Goal: Task Accomplishment & Management: Manage account settings

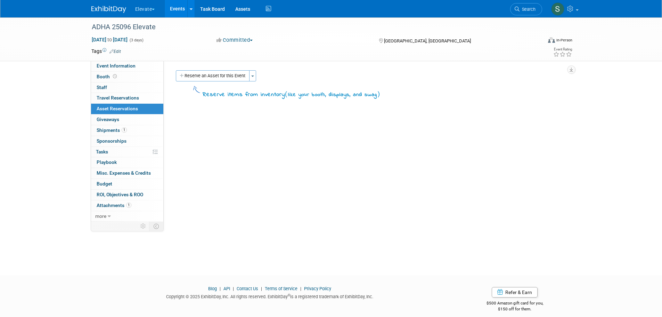
click at [254, 76] on span "button" at bounding box center [252, 75] width 3 height 1
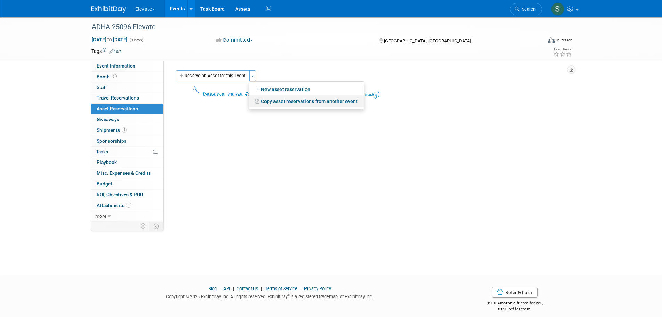
click at [275, 102] on link "Copy asset reservations from another event" at bounding box center [306, 101] width 115 height 12
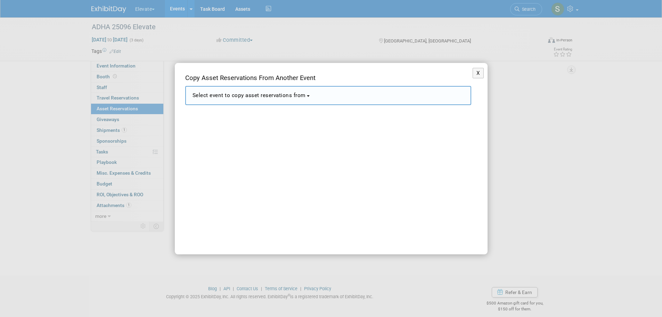
click at [273, 93] on span "Select event to copy asset reservations from" at bounding box center [249, 95] width 113 height 6
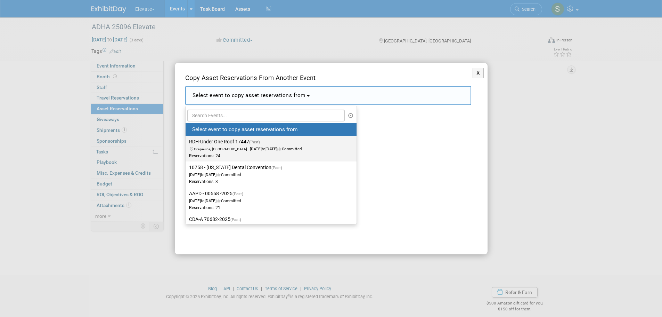
click at [263, 147] on span "Grapevine, TX Jul 18, 2025 to Jul 20, 2025 Committed" at bounding box center [245, 145] width 113 height 12
click at [187, 144] on input "RDH-Under One Roof 17447 (Past) Grapevine, TX Jul 18, 2025 to Jul 20, 2025 Comm…" at bounding box center [184, 141] width 5 height 5
select select "11144183"
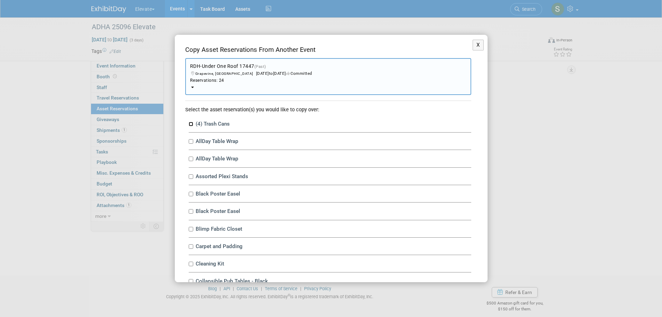
click at [190, 123] on input "(4) Trash Cans" at bounding box center [191, 124] width 5 height 5
checkbox input "true"
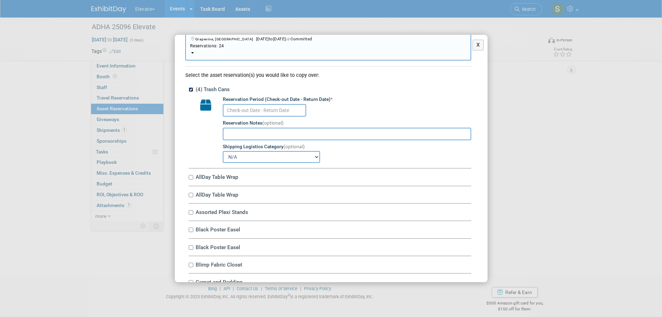
scroll to position [35, 0]
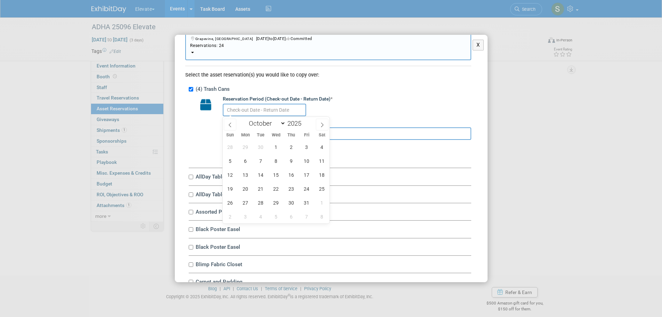
click at [259, 110] on input "text" at bounding box center [264, 110] width 83 height 13
click at [226, 121] on span at bounding box center [230, 125] width 13 height 12
select select "8"
click at [311, 173] on span "19" at bounding box center [307, 175] width 14 height 14
type input "Sep 19, 2025"
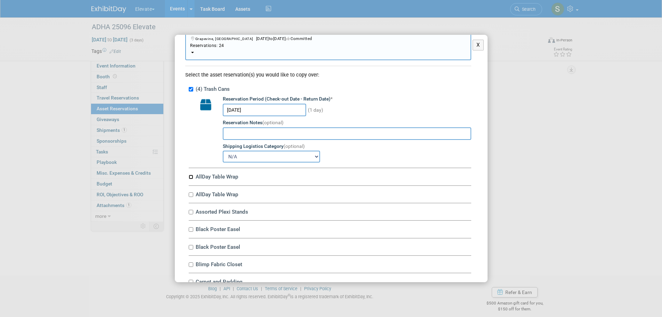
click at [190, 175] on input "AllDay Table Wrap" at bounding box center [191, 177] width 5 height 5
checkbox input "true"
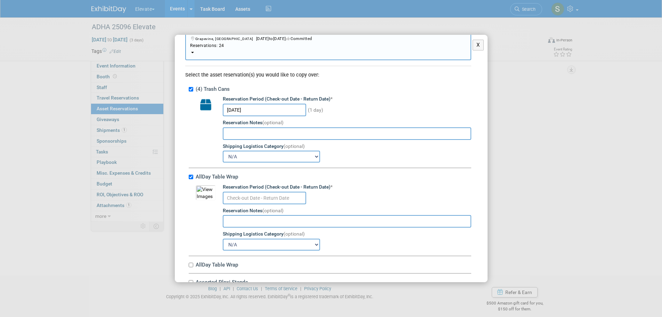
click at [254, 193] on input "text" at bounding box center [264, 198] width 83 height 13
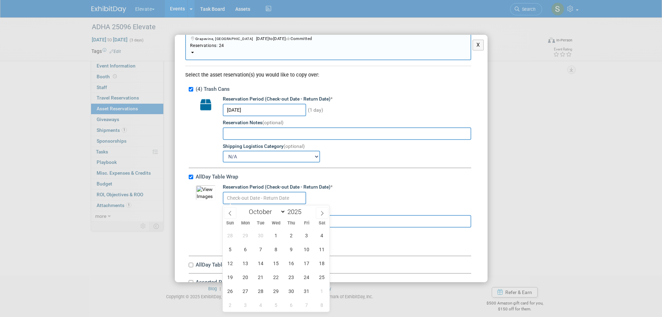
drag, startPoint x: 228, startPoint y: 210, endPoint x: 234, endPoint y: 214, distance: 6.7
click at [228, 211] on icon at bounding box center [230, 213] width 5 height 5
select select "8"
click at [303, 262] on span "19" at bounding box center [307, 263] width 14 height 14
type input "Sep 19, 2025"
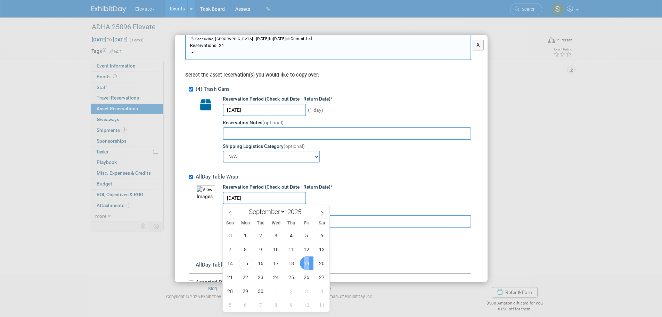
click at [303, 262] on span "19" at bounding box center [307, 263] width 14 height 14
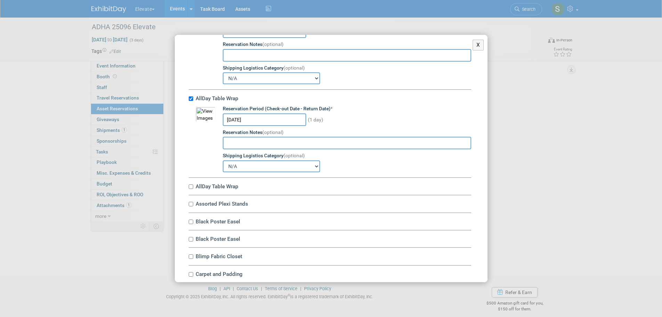
scroll to position [116, 0]
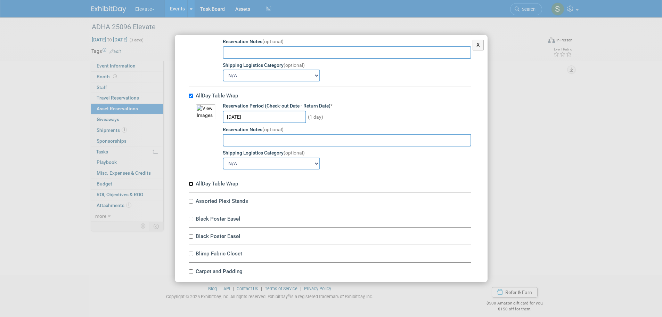
click at [190, 184] on input "AllDay Table Wrap" at bounding box center [191, 184] width 5 height 5
checkbox input "true"
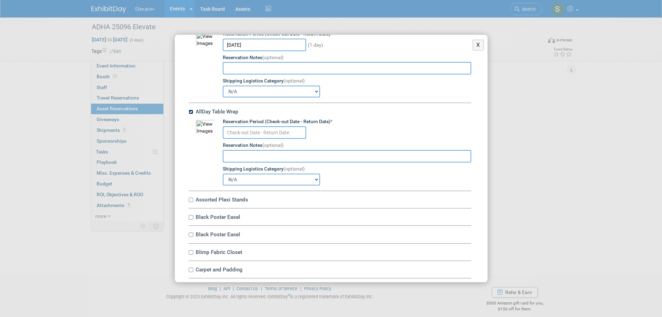
scroll to position [197, 0]
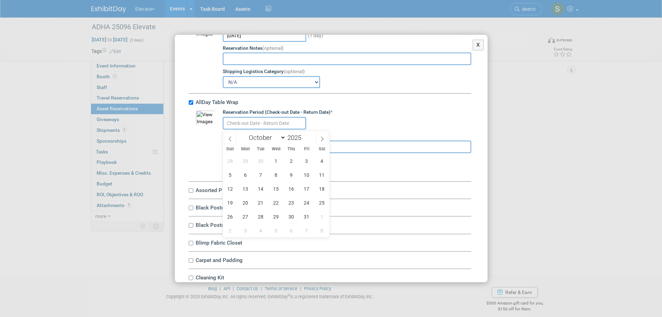
click at [272, 125] on input "text" at bounding box center [264, 123] width 83 height 13
click at [228, 140] on icon at bounding box center [230, 138] width 5 height 5
select select "8"
click at [305, 187] on span "19" at bounding box center [307, 189] width 14 height 14
type input "Sep 19, 2025"
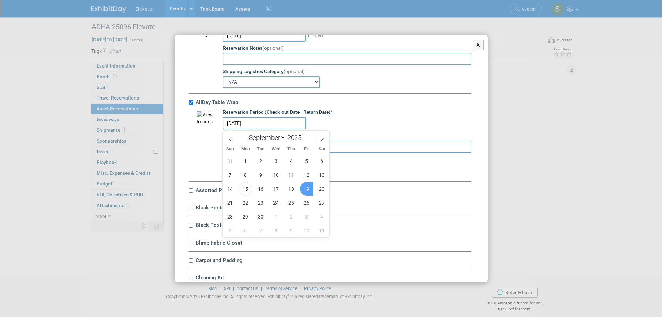
click at [305, 187] on span "19" at bounding box center [307, 189] width 14 height 14
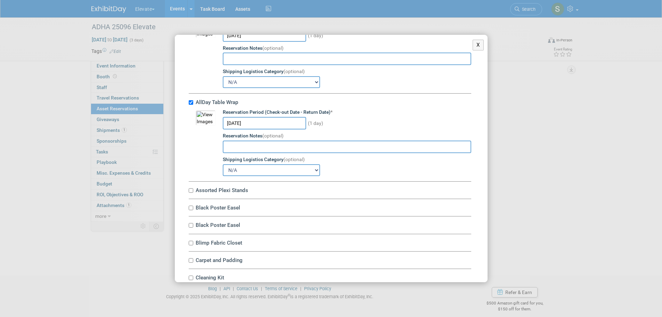
click at [188, 191] on div "(4) Trash Cans Reservation Period (Check-out Date - Return Date) * Sep 19, 2025…" at bounding box center [328, 233] width 286 height 632
click at [190, 192] on input "Assorted Plexi Stands" at bounding box center [191, 190] width 5 height 5
checkbox input "true"
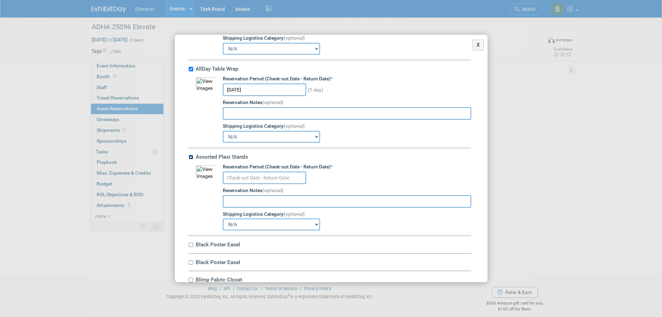
scroll to position [278, 0]
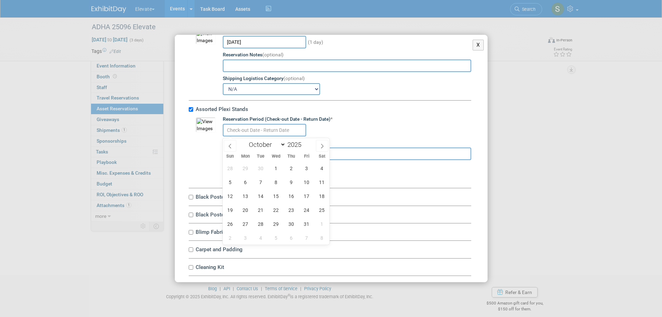
click at [273, 129] on input "text" at bounding box center [264, 130] width 83 height 13
click at [233, 143] on span at bounding box center [230, 146] width 13 height 12
select select "8"
click at [305, 195] on span "19" at bounding box center [307, 196] width 14 height 14
type input "Sep 19, 2025"
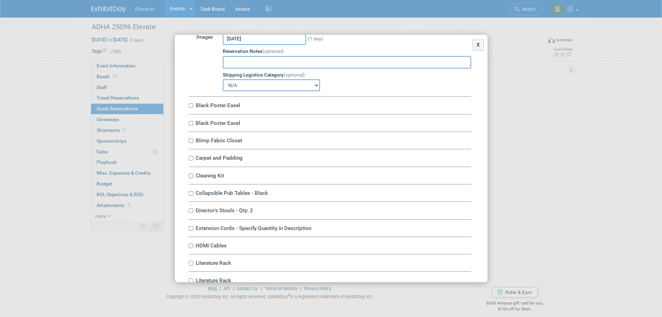
scroll to position [371, 0]
click at [190, 102] on div "Black Poster Easel 10031911-10719244-6b5a165d-6046-420f-a258-13bbf2d9e7f7.jpg R…" at bounding box center [330, 103] width 283 height 17
click at [190, 106] on input "Black Poster Easel" at bounding box center [191, 104] width 5 height 5
checkbox input "true"
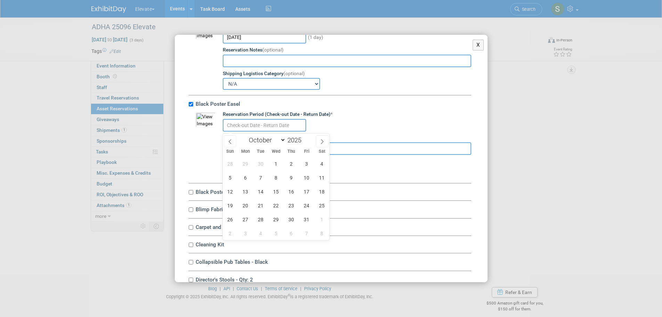
click at [235, 126] on input "text" at bounding box center [264, 125] width 83 height 13
click at [233, 140] on span at bounding box center [230, 141] width 13 height 12
select select "8"
click at [309, 188] on span "19" at bounding box center [307, 192] width 14 height 14
type input "Sep 19, 2025"
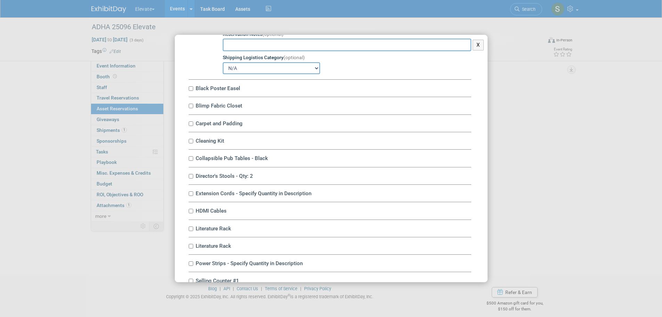
scroll to position [475, 0]
click at [192, 89] on input "Black Poster Easel" at bounding box center [191, 88] width 5 height 5
checkbox input "true"
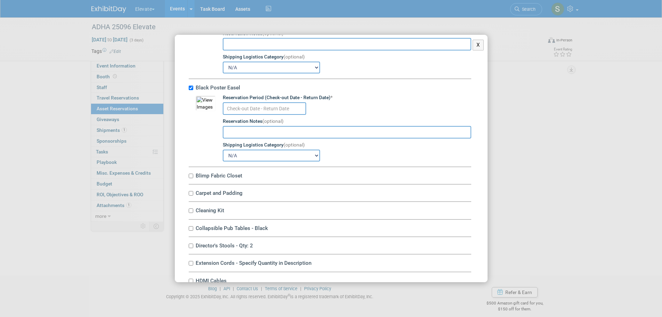
click at [251, 107] on input "text" at bounding box center [264, 108] width 83 height 13
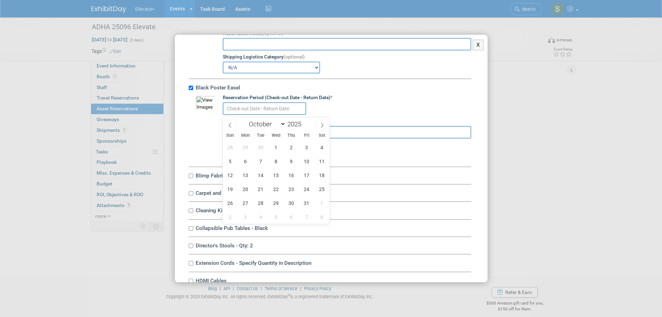
click at [232, 121] on span at bounding box center [230, 125] width 13 height 12
select select "8"
click at [304, 170] on span "19" at bounding box center [307, 175] width 14 height 14
type input "Sep 19, 2025"
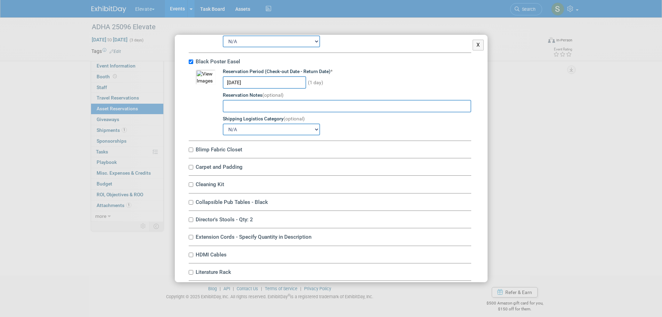
scroll to position [556, 0]
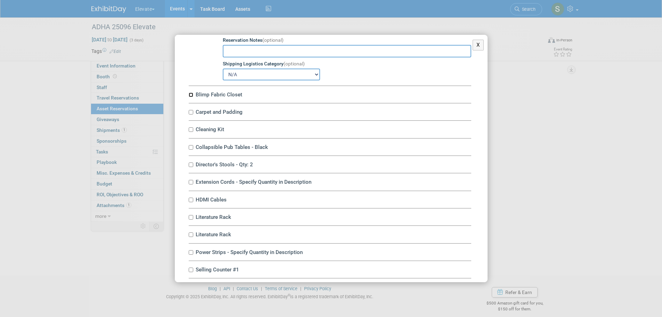
click at [189, 96] on input "Blimp Fabric Closet" at bounding box center [191, 94] width 5 height 5
checkbox input "true"
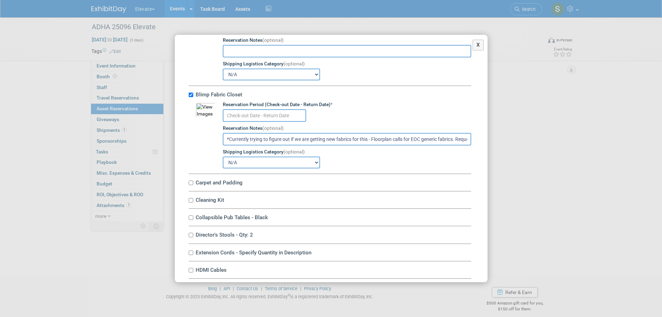
click at [251, 117] on input "text" at bounding box center [264, 115] width 83 height 13
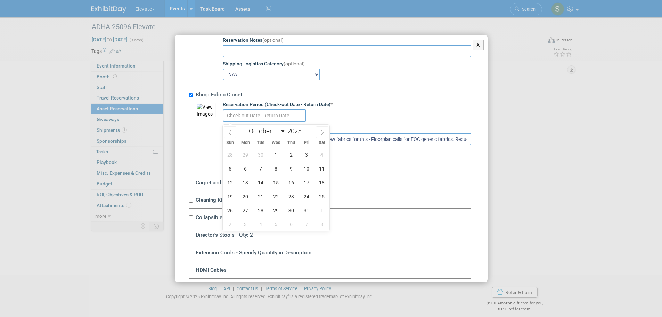
click at [228, 131] on icon at bounding box center [230, 132] width 5 height 5
select select "8"
click at [303, 179] on span "19" at bounding box center [307, 183] width 14 height 14
type input "Sep 19, 2025"
click at [303, 179] on span "19" at bounding box center [307, 183] width 14 height 14
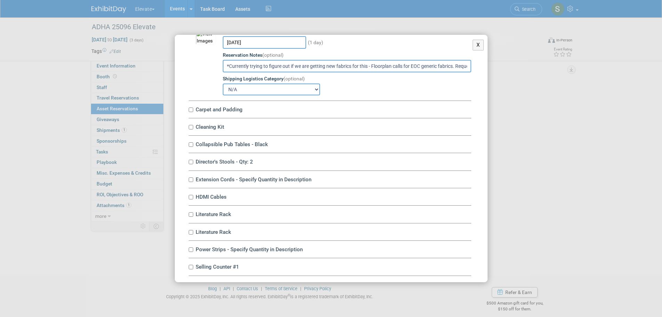
scroll to position [637, 0]
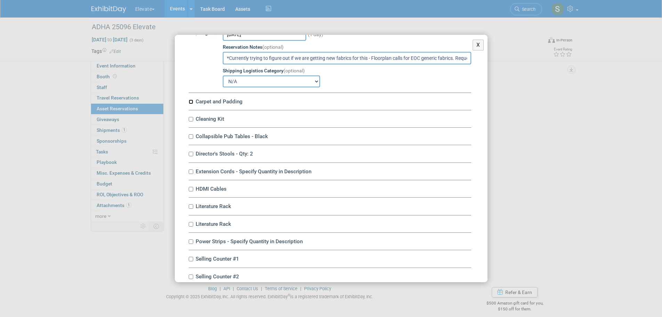
click at [189, 103] on input "Carpet and Padding" at bounding box center [191, 101] width 5 height 5
checkbox input "true"
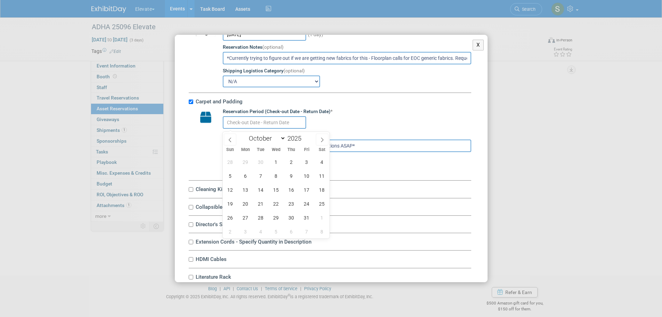
click at [248, 128] on input "text" at bounding box center [264, 122] width 83 height 13
click at [226, 136] on span at bounding box center [230, 140] width 13 height 12
select select "8"
click at [307, 185] on span "19" at bounding box center [307, 190] width 14 height 14
type input "Sep 19, 2025"
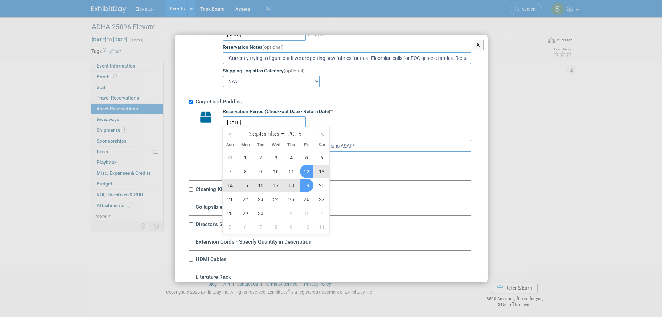
scroll to position [7, 0]
click at [304, 182] on span "19" at bounding box center [307, 183] width 14 height 14
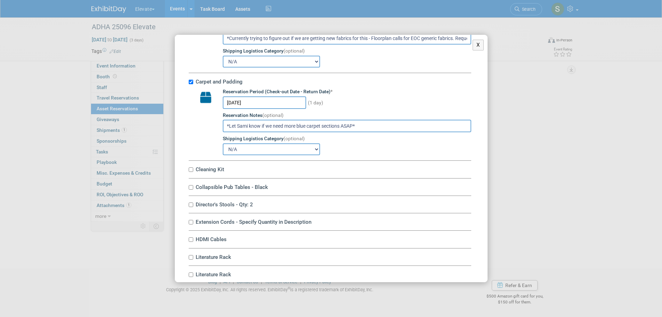
scroll to position [661, 0]
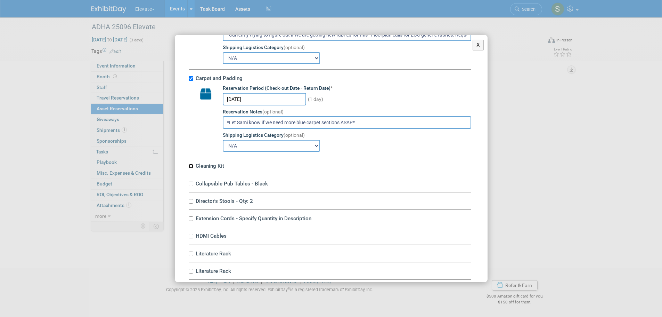
click at [190, 168] on input "Cleaning Kit" at bounding box center [191, 166] width 5 height 5
checkbox input "true"
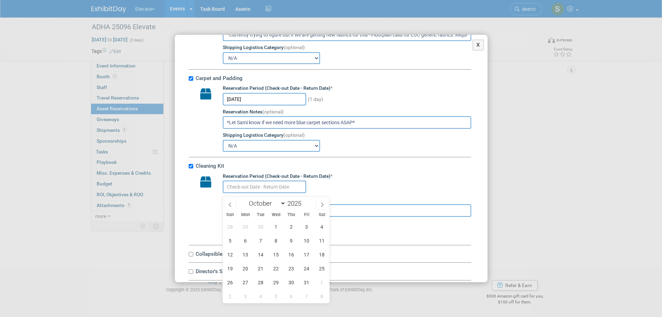
click at [259, 185] on input "text" at bounding box center [264, 186] width 83 height 13
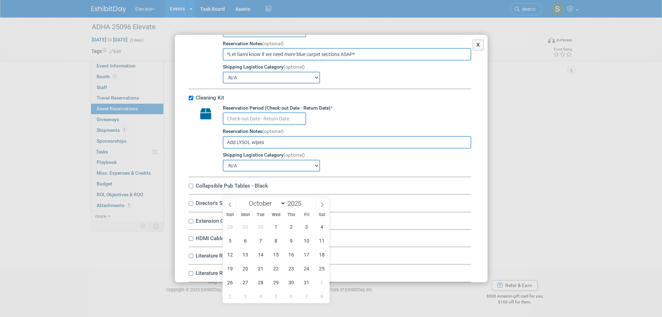
scroll to position [742, 0]
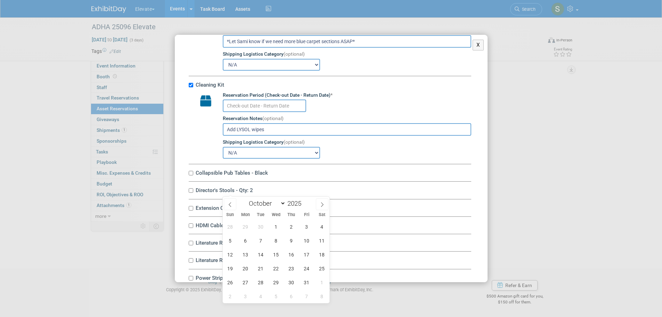
click at [232, 201] on span at bounding box center [230, 204] width 13 height 12
select select "8"
click at [309, 252] on span "19" at bounding box center [307, 255] width 14 height 14
type input "Sep 19, 2025"
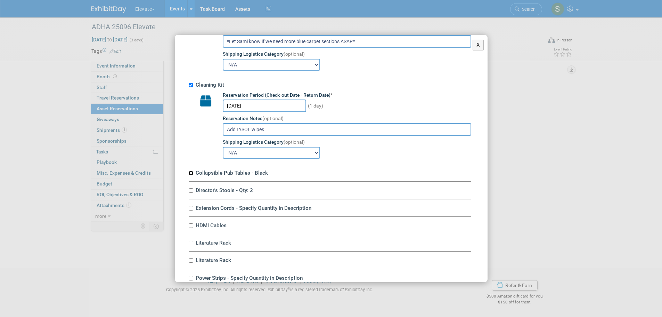
click at [192, 175] on input "Collapsible Pub Tables - Black" at bounding box center [191, 173] width 5 height 5
checkbox input "true"
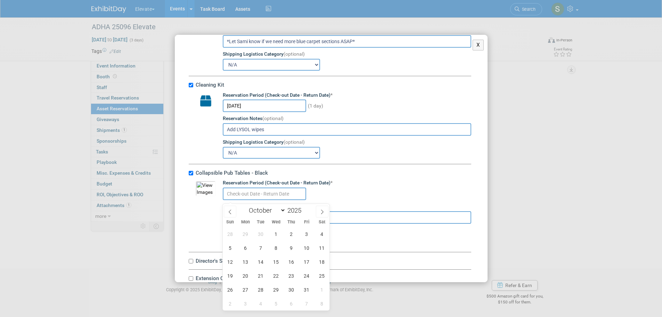
click at [255, 197] on input "text" at bounding box center [264, 193] width 83 height 13
click at [228, 210] on icon at bounding box center [230, 211] width 5 height 5
select select "8"
click at [305, 263] on span "19" at bounding box center [307, 262] width 14 height 14
type input "Sep 19, 2025"
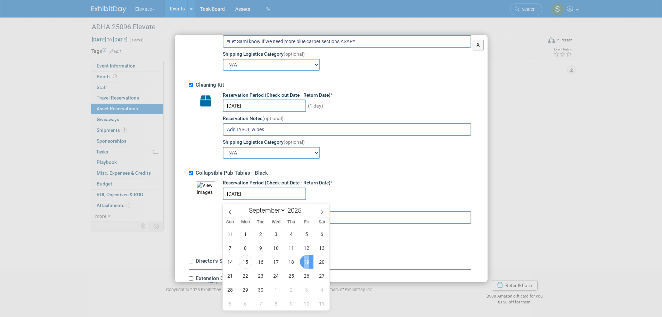
click at [305, 263] on span "19" at bounding box center [307, 262] width 14 height 14
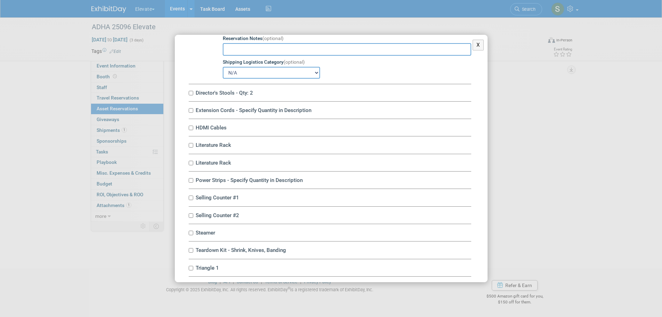
scroll to position [916, 0]
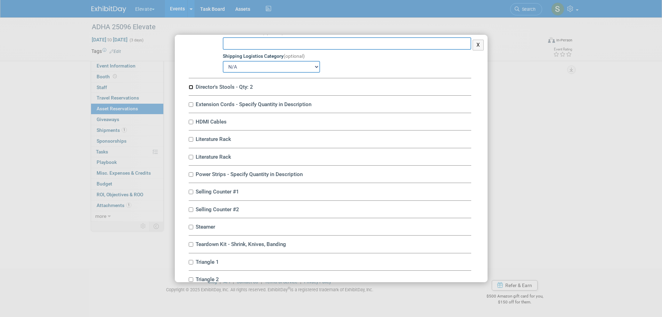
click at [189, 89] on input "Director's Stools - Qty: 2" at bounding box center [191, 87] width 5 height 5
checkbox input "true"
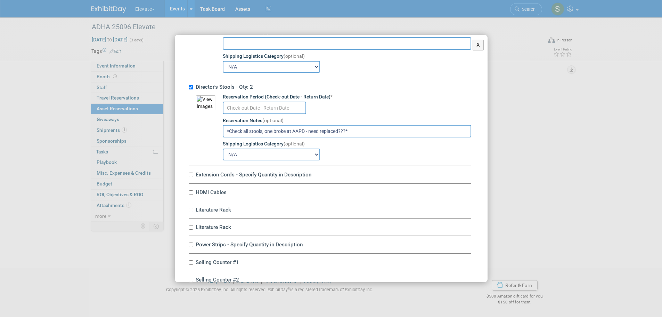
click at [262, 108] on input "text" at bounding box center [264, 108] width 83 height 13
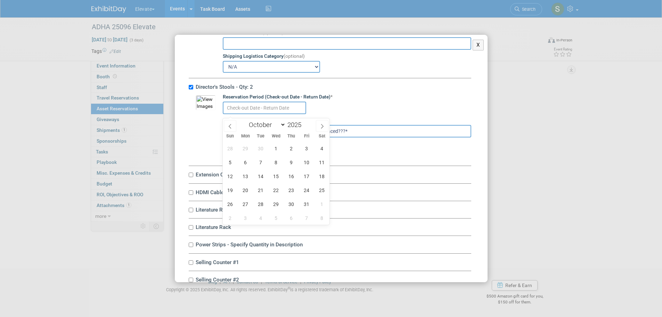
click at [225, 125] on span at bounding box center [230, 126] width 13 height 12
select select "8"
click at [306, 176] on span "19" at bounding box center [307, 176] width 14 height 14
type input "Sep 19, 2025"
click at [306, 176] on span "19" at bounding box center [307, 176] width 14 height 14
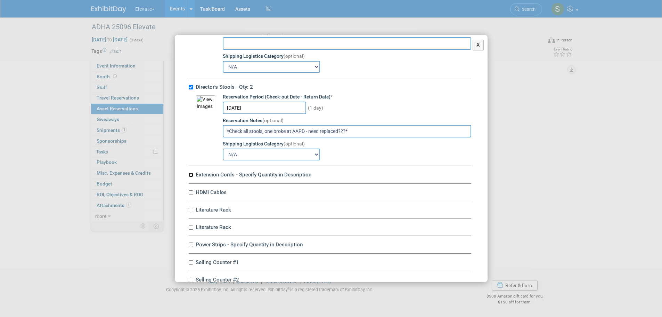
drag, startPoint x: 192, startPoint y: 178, endPoint x: 196, endPoint y: 177, distance: 4.3
click at [192, 177] on input "Extension Cords - Specify Quantity in Description" at bounding box center [191, 174] width 5 height 5
checkbox input "true"
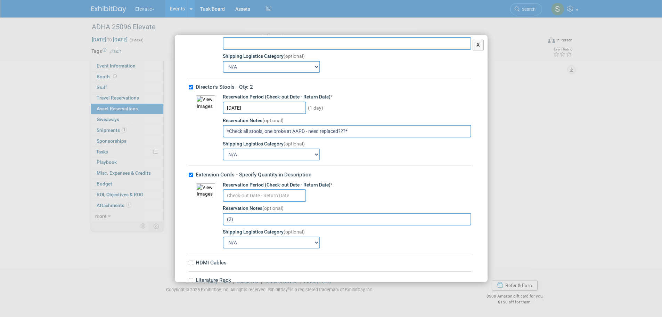
click at [236, 198] on input "text" at bounding box center [264, 195] width 83 height 13
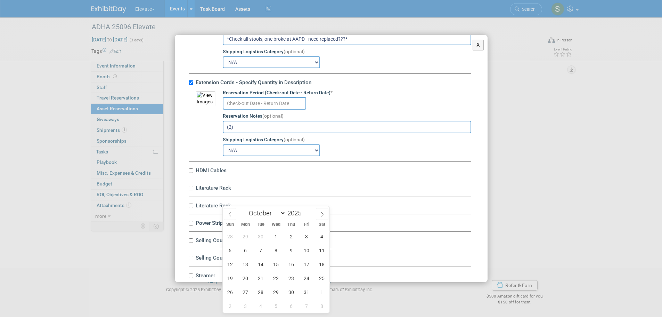
scroll to position [1008, 0]
click at [232, 212] on icon at bounding box center [230, 214] width 5 height 5
select select "8"
click at [310, 264] on span "19" at bounding box center [307, 264] width 14 height 14
type input "Sep 19, 2025"
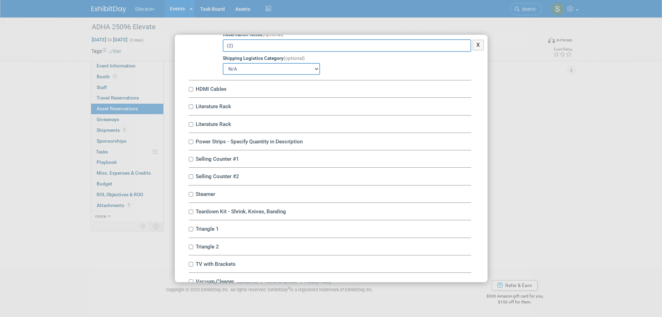
scroll to position [1089, 0]
click at [191, 91] on input "HDMI Cables" at bounding box center [191, 89] width 5 height 5
checkbox input "true"
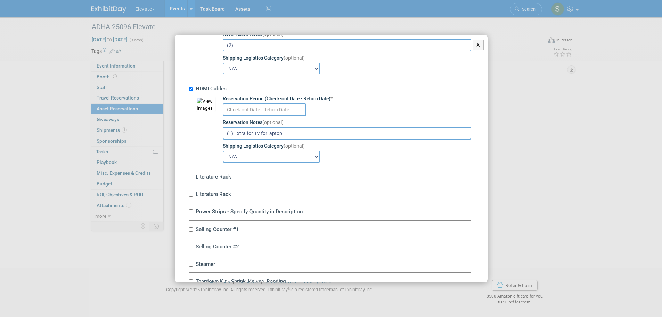
click at [244, 115] on input "text" at bounding box center [264, 109] width 83 height 13
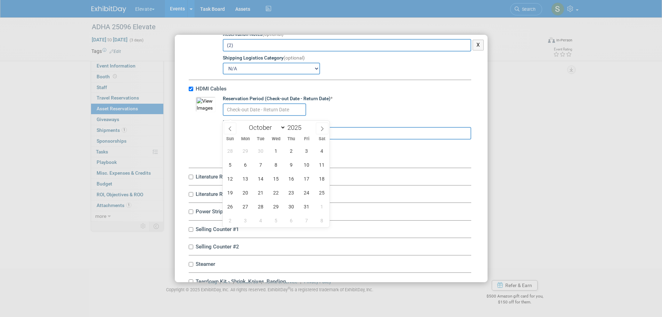
click at [231, 128] on icon at bounding box center [230, 128] width 5 height 5
select select "8"
click at [309, 182] on span "19" at bounding box center [307, 179] width 14 height 14
type input "Sep 19, 2025"
click at [309, 182] on span "19" at bounding box center [307, 179] width 14 height 14
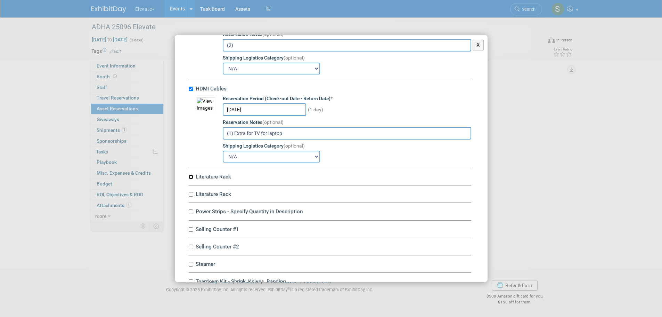
click at [191, 179] on input "Literature Rack" at bounding box center [191, 177] width 5 height 5
checkbox input "true"
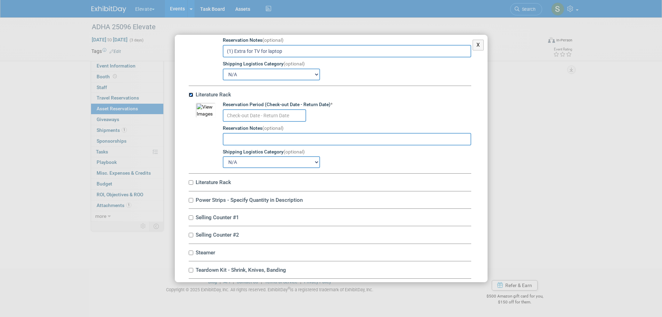
scroll to position [1182, 0]
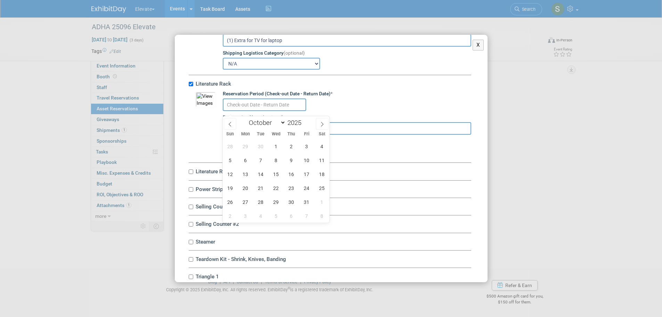
click at [267, 109] on input "text" at bounding box center [264, 104] width 83 height 13
click at [232, 125] on icon at bounding box center [230, 124] width 5 height 5
select select "8"
click at [308, 174] on span "19" at bounding box center [307, 174] width 14 height 14
type input "Sep 19, 2025"
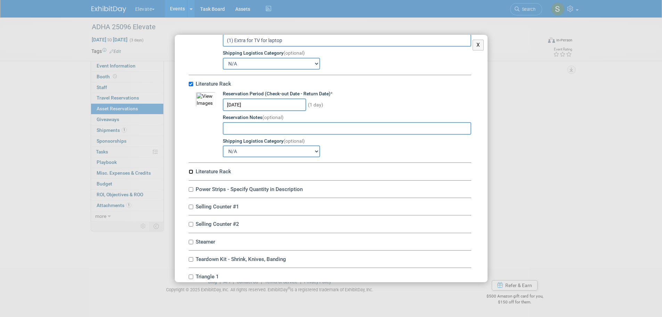
click at [192, 174] on input "Literature Rack" at bounding box center [191, 171] width 5 height 5
checkbox input "true"
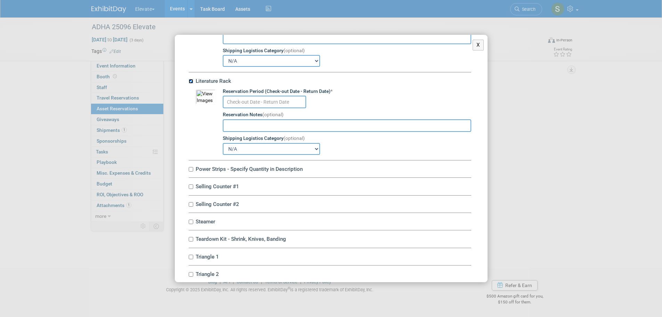
scroll to position [1275, 0]
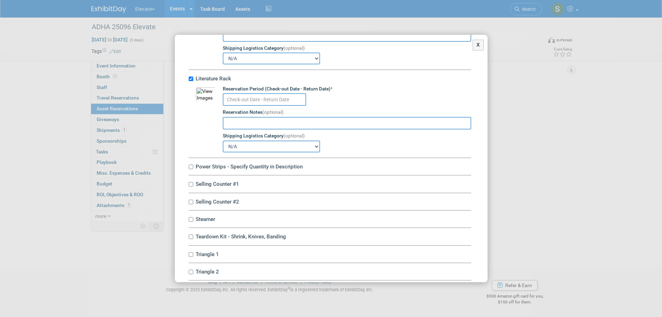
click at [272, 103] on input "text" at bounding box center [264, 99] width 83 height 13
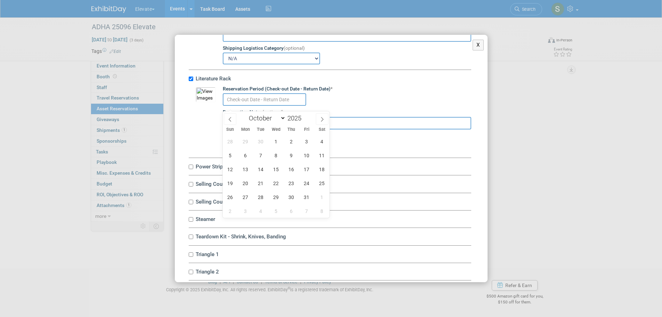
drag, startPoint x: 234, startPoint y: 119, endPoint x: 237, endPoint y: 118, distance: 3.6
click at [234, 119] on span at bounding box center [230, 119] width 13 height 12
select select "8"
click at [304, 168] on span "19" at bounding box center [307, 169] width 14 height 14
type input "Sep 19, 2025"
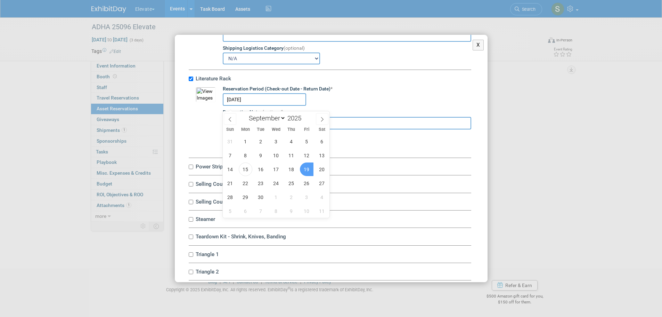
click at [304, 168] on span "19" at bounding box center [307, 169] width 14 height 14
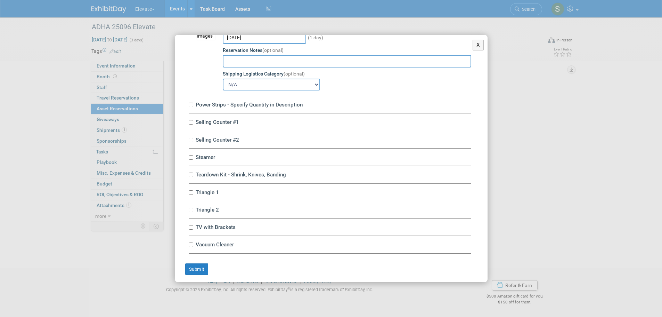
scroll to position [1345, 0]
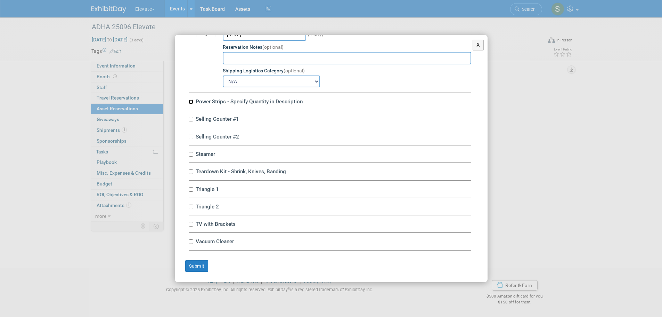
click at [191, 100] on input "Power Strips - Specify Quantity in Description" at bounding box center [191, 101] width 5 height 5
checkbox input "true"
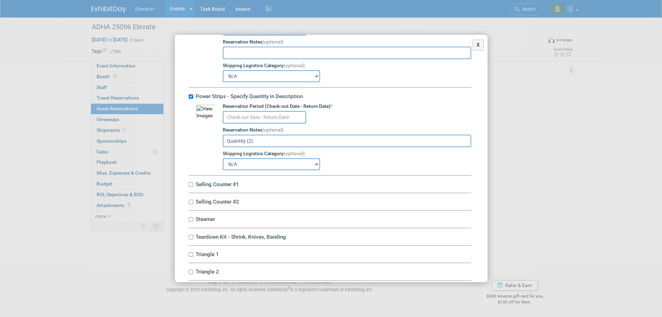
click at [258, 121] on input "text" at bounding box center [264, 117] width 83 height 13
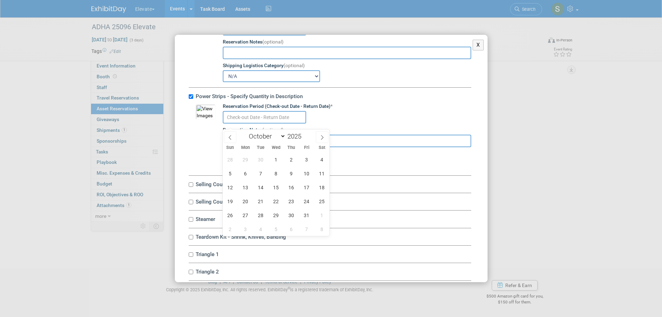
click at [233, 133] on span at bounding box center [230, 137] width 13 height 12
select select "8"
click at [303, 187] on span "19" at bounding box center [307, 187] width 14 height 14
type input "Sep 19, 2025"
click at [303, 187] on span "19" at bounding box center [307, 187] width 14 height 14
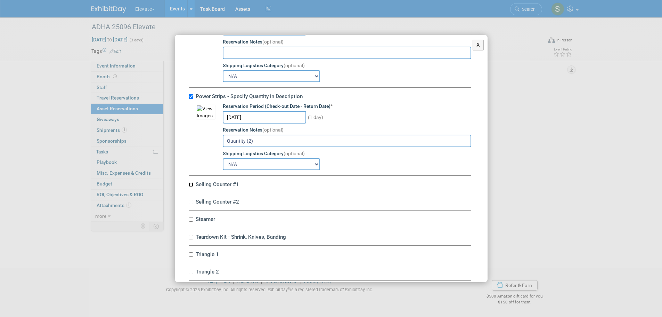
click at [191, 187] on input "Selling Counter #1" at bounding box center [191, 184] width 5 height 5
checkbox input "true"
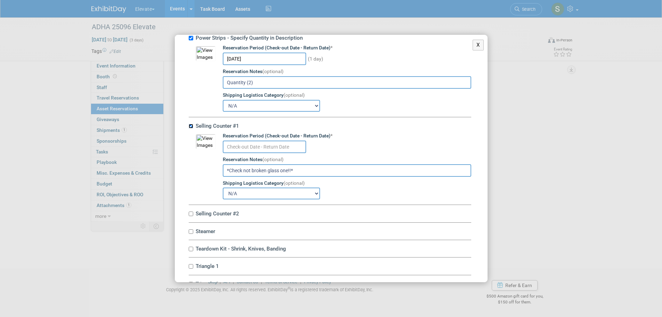
scroll to position [1426, 0]
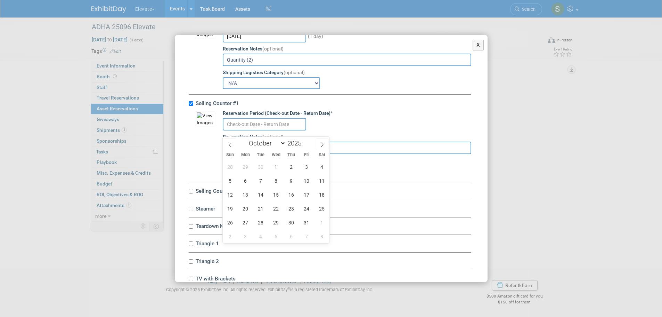
click at [256, 130] on input "text" at bounding box center [264, 124] width 83 height 13
click at [234, 145] on span at bounding box center [230, 144] width 13 height 12
select select "8"
click at [304, 193] on span "19" at bounding box center [307, 195] width 14 height 14
type input "Sep 19, 2025"
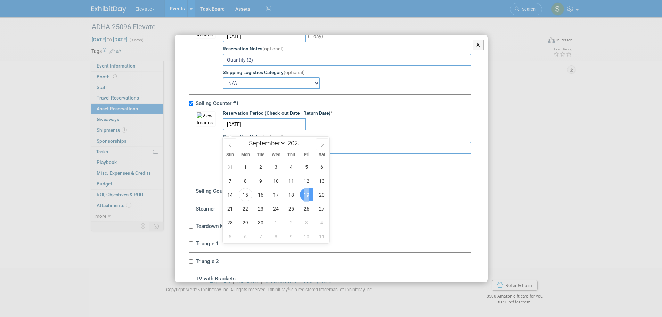
click at [304, 193] on span "19" at bounding box center [307, 195] width 14 height 14
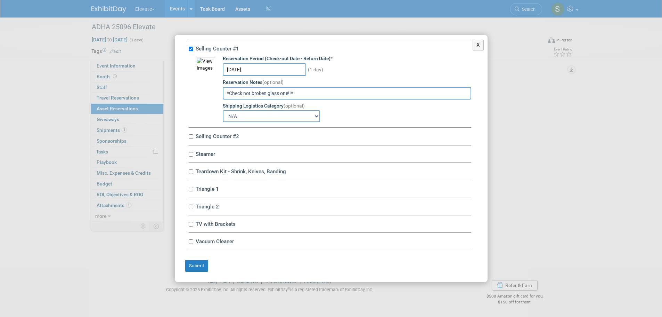
scroll to position [1487, 0]
click at [191, 136] on input "Selling Counter #2" at bounding box center [191, 136] width 5 height 5
checkbox input "true"
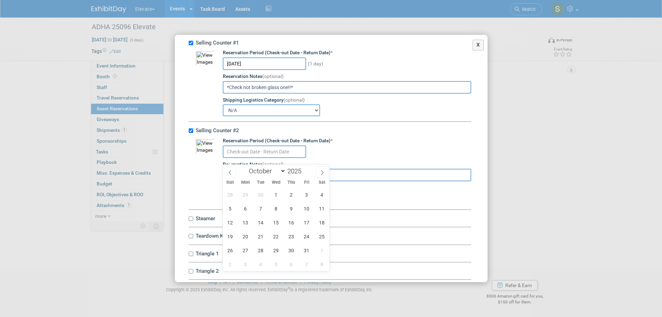
click at [239, 156] on input "text" at bounding box center [264, 151] width 83 height 13
click at [232, 170] on icon at bounding box center [230, 172] width 5 height 5
select select "8"
click at [307, 219] on span "19" at bounding box center [307, 223] width 14 height 14
type input "Sep 19, 2025"
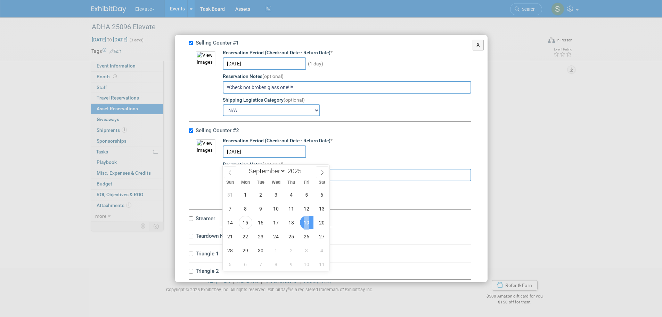
click at [307, 219] on span "19" at bounding box center [307, 223] width 14 height 14
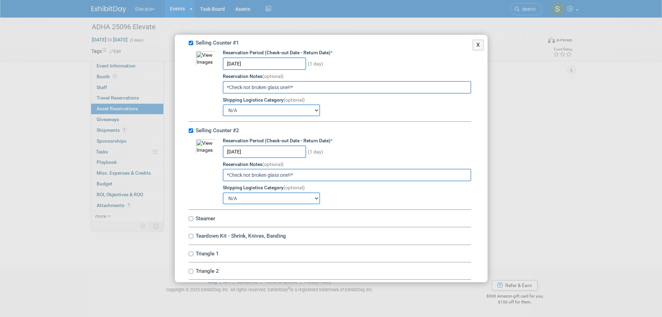
scroll to position [1558, 0]
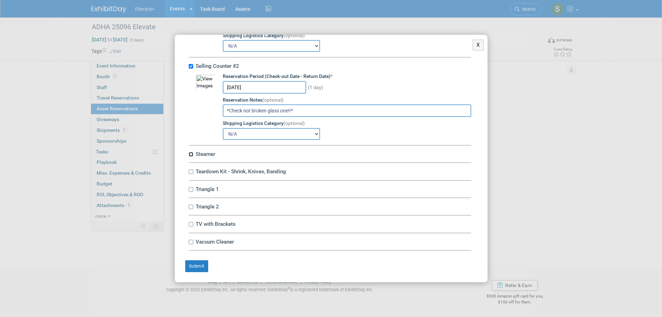
click at [190, 153] on input "Steamer" at bounding box center [191, 154] width 5 height 5
checkbox input "true"
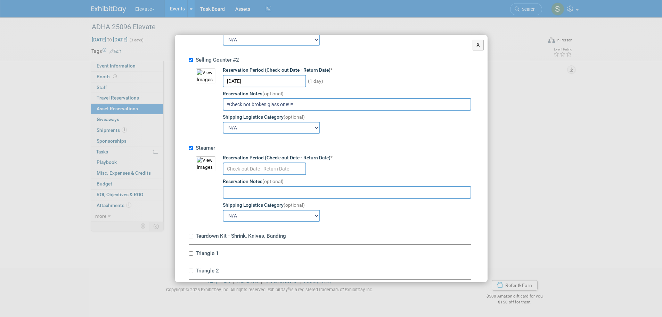
click at [236, 172] on input "text" at bounding box center [264, 168] width 83 height 13
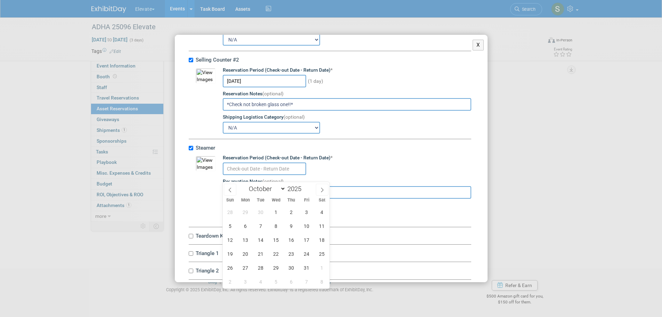
click at [234, 189] on span at bounding box center [230, 190] width 13 height 12
select select "8"
click at [303, 236] on span "19" at bounding box center [307, 240] width 14 height 14
type input "Sep 19, 2025"
click at [303, 236] on span "19" at bounding box center [307, 240] width 14 height 14
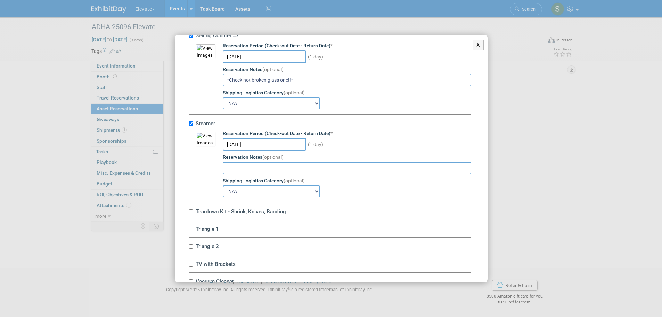
scroll to position [1628, 0]
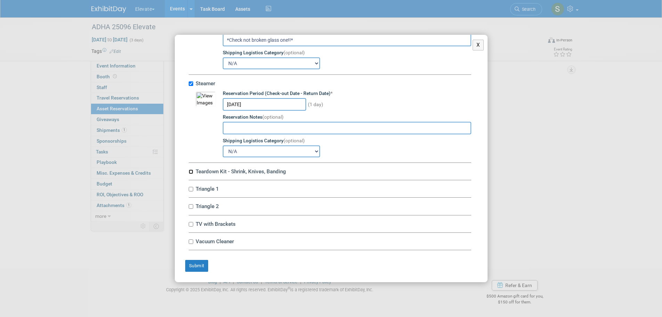
click at [192, 170] on input "Teardown Kit - Shrink, Knives, Banding" at bounding box center [191, 171] width 5 height 5
checkbox input "true"
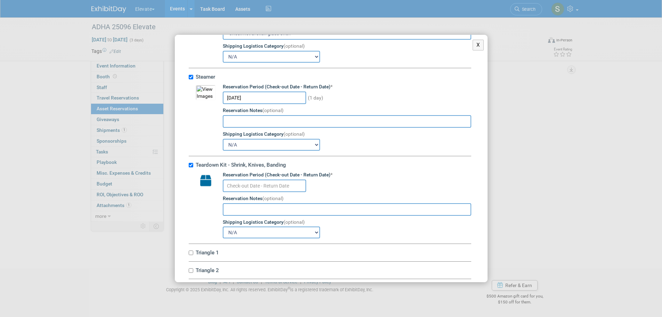
click at [246, 192] on input "text" at bounding box center [264, 185] width 83 height 13
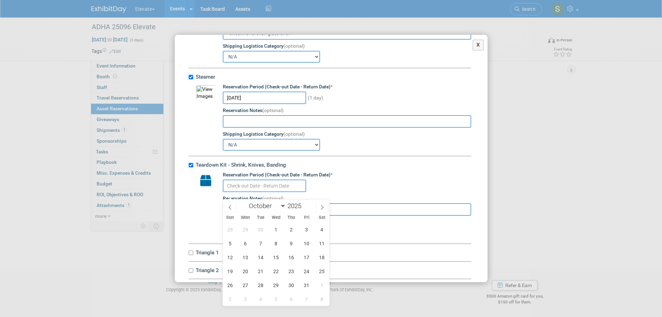
click at [231, 205] on icon at bounding box center [230, 207] width 5 height 5
select select "8"
click at [308, 256] on span "19" at bounding box center [307, 257] width 14 height 14
type input "Sep 19, 2025"
click at [308, 256] on span "19" at bounding box center [307, 257] width 14 height 14
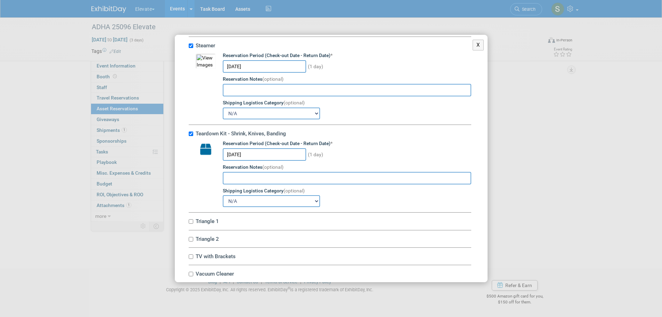
scroll to position [1699, 0]
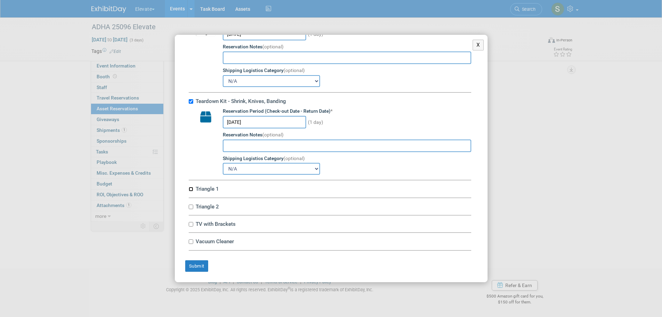
click at [189, 187] on input "Triangle 1" at bounding box center [191, 189] width 5 height 5
checkbox input "true"
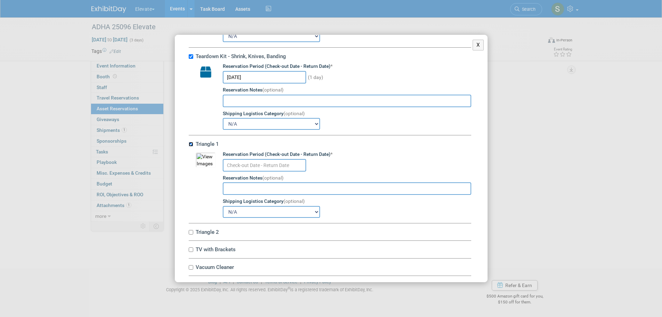
scroll to position [1770, 0]
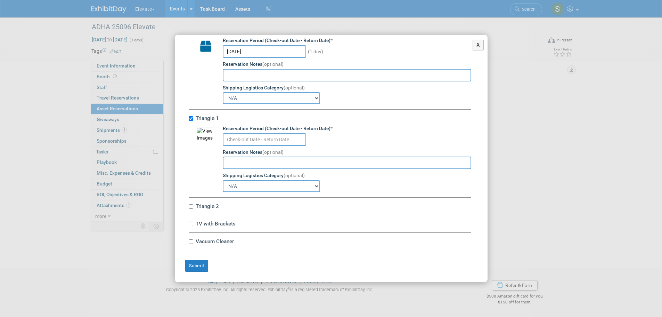
click at [265, 137] on input "text" at bounding box center [264, 139] width 83 height 13
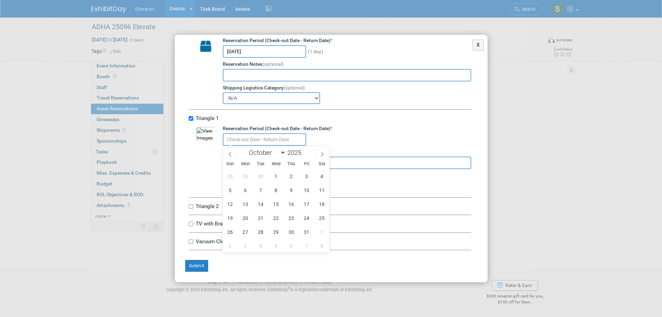
click at [232, 154] on icon at bounding box center [230, 154] width 5 height 5
select select "8"
click at [305, 204] on span "19" at bounding box center [307, 204] width 14 height 14
type input "Sep 19, 2025"
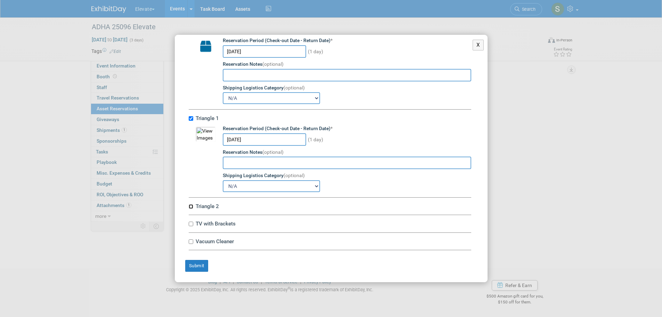
click at [190, 205] on input "Triangle 2" at bounding box center [191, 206] width 5 height 5
checkbox input "true"
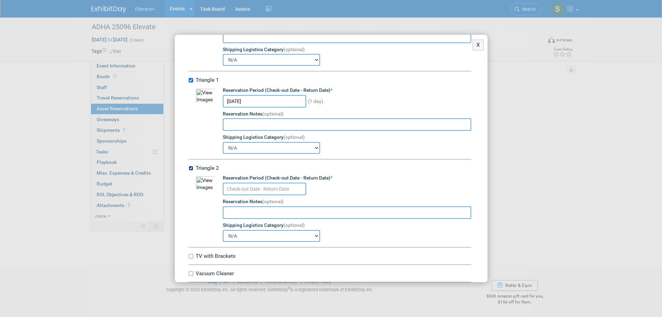
scroll to position [1841, 0]
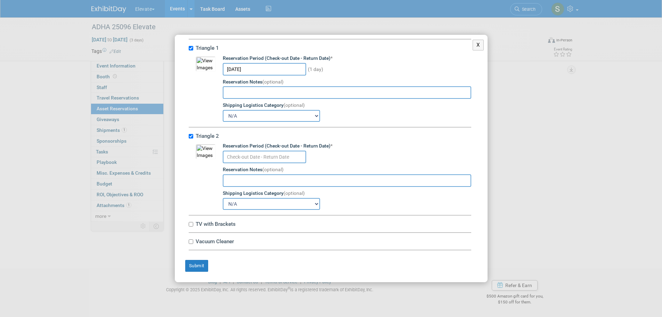
click at [255, 156] on input "text" at bounding box center [264, 157] width 83 height 13
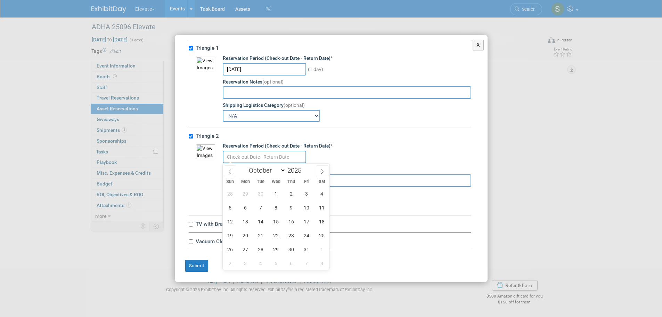
click at [232, 172] on icon at bounding box center [230, 171] width 5 height 5
select select "8"
click at [307, 219] on span "19" at bounding box center [307, 222] width 14 height 14
type input "Sep 19, 2025"
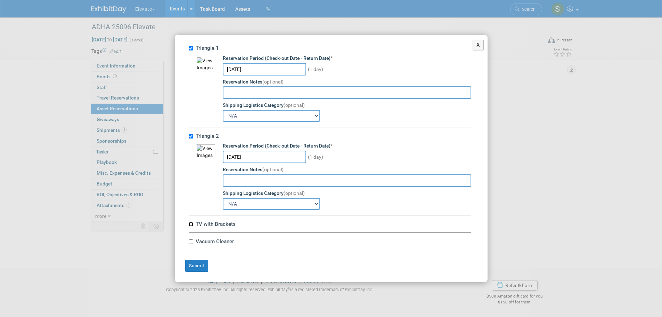
click at [189, 224] on input "TV with Brackets" at bounding box center [191, 224] width 5 height 5
checkbox input "true"
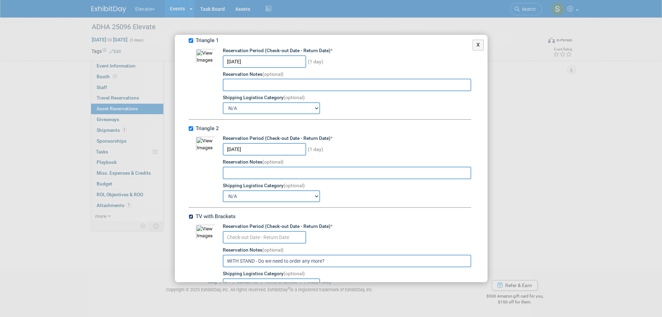
scroll to position [1911, 0]
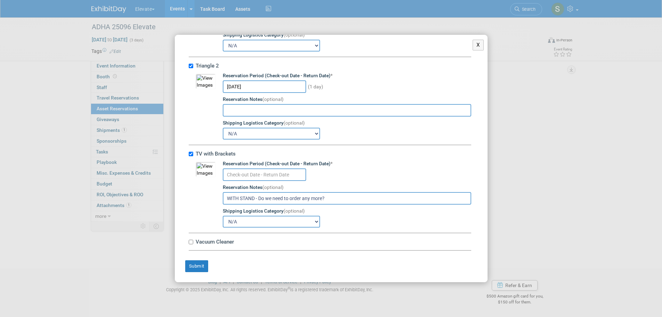
click at [264, 172] on input "text" at bounding box center [264, 174] width 83 height 13
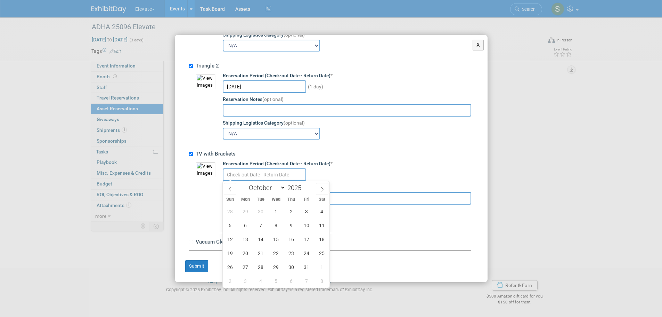
drag, startPoint x: 233, startPoint y: 187, endPoint x: 258, endPoint y: 186, distance: 25.4
click at [233, 186] on span at bounding box center [230, 189] width 13 height 12
select select "8"
click at [307, 234] on span "19" at bounding box center [307, 239] width 14 height 14
type input "Sep 19, 2025"
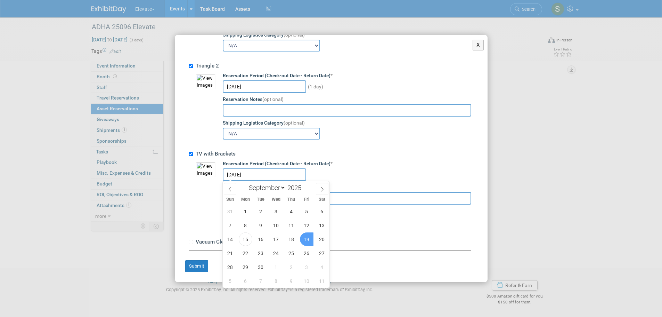
click at [307, 234] on span "19" at bounding box center [307, 239] width 14 height 14
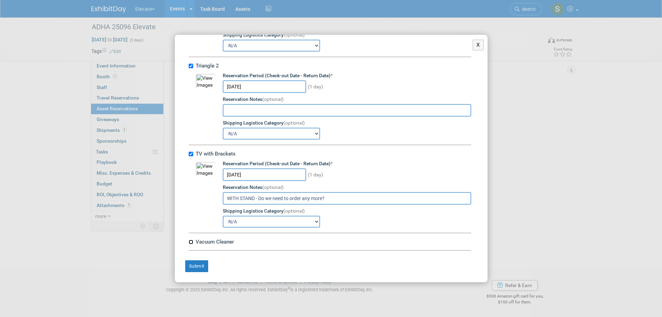
click at [191, 240] on input "Vacuum Cleaner" at bounding box center [191, 242] width 5 height 5
checkbox input "true"
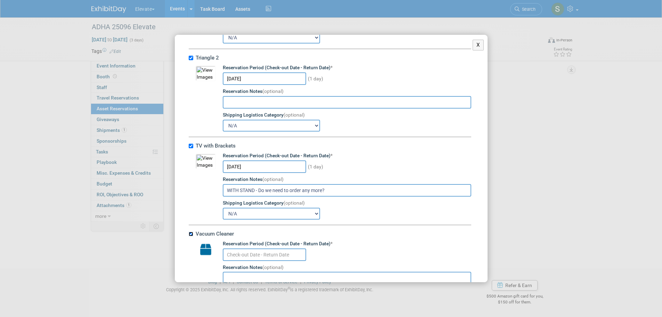
scroll to position [1982, 0]
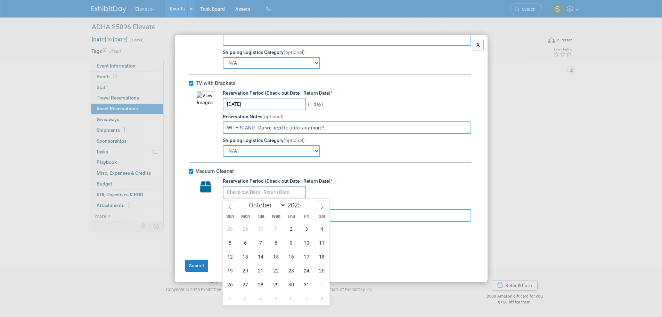
click at [260, 189] on input "text" at bounding box center [264, 192] width 83 height 13
click at [230, 204] on icon at bounding box center [230, 206] width 5 height 5
select select "8"
click at [309, 253] on span "19" at bounding box center [307, 257] width 14 height 14
type input "Sep 19, 2025"
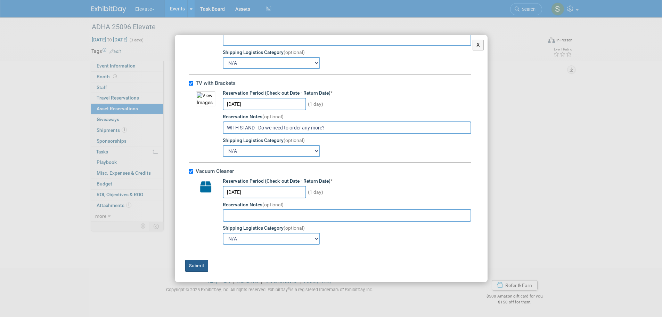
drag, startPoint x: 198, startPoint y: 268, endPoint x: 217, endPoint y: 274, distance: 20.4
click at [199, 269] on button "Submit" at bounding box center [196, 266] width 23 height 12
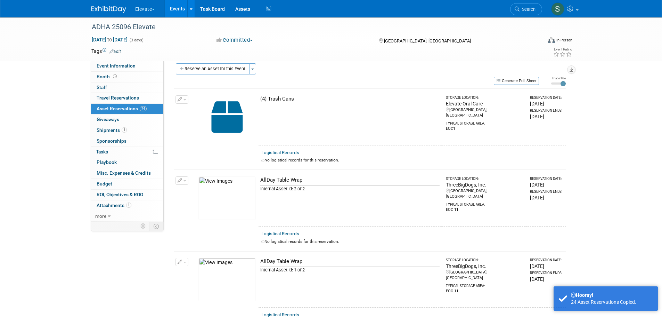
click at [223, 69] on button "Reserve an Asset for this Event" at bounding box center [213, 68] width 74 height 11
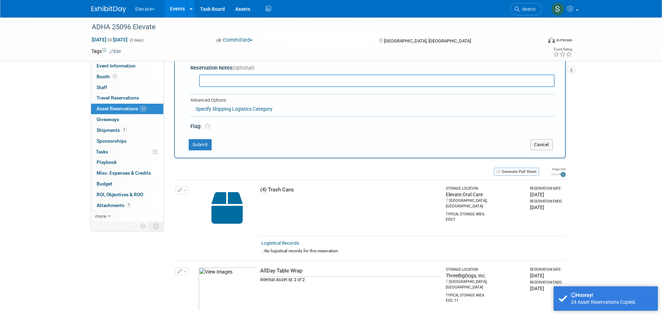
scroll to position [7, 0]
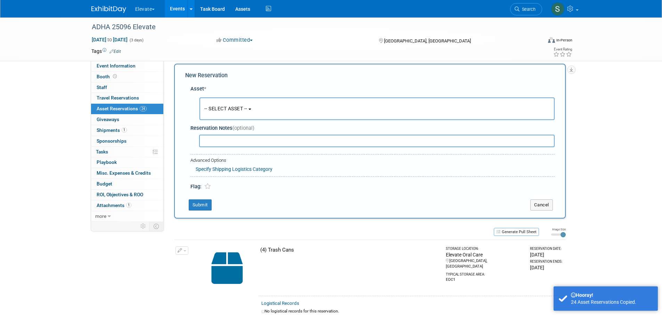
click at [250, 104] on button "-- SELECT ASSET --" at bounding box center [377, 108] width 355 height 23
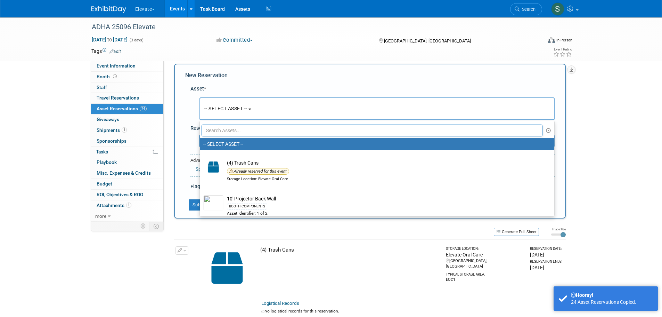
click at [263, 130] on input "text" at bounding box center [372, 130] width 341 height 12
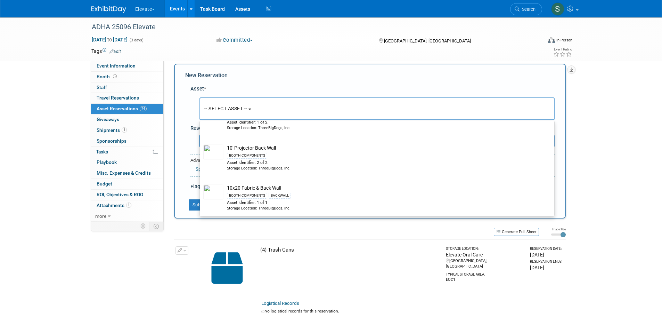
scroll to position [45, 0]
type input "1"
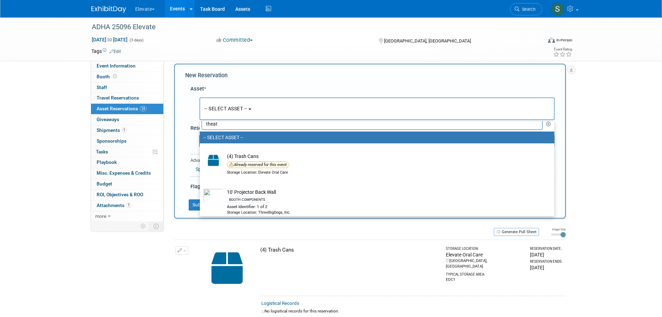
scroll to position [0, 0]
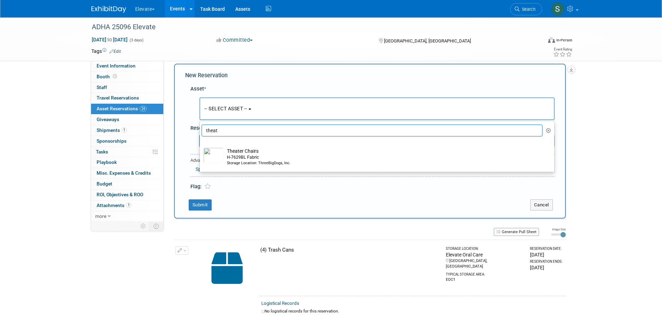
type input "theat"
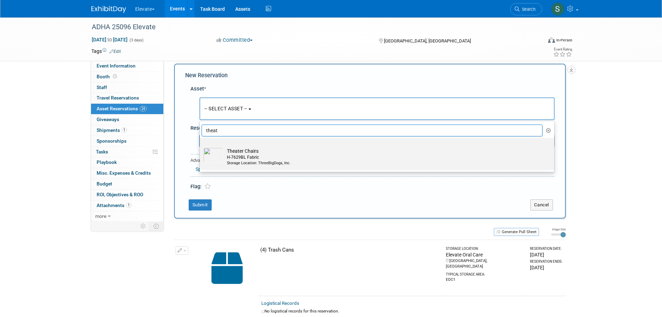
click at [294, 146] on label "Theater Chairs H-7629BL Fabric Storage Location: ThreeBigDogs, Inc." at bounding box center [375, 153] width 344 height 29
click at [201, 146] on input "Theater Chairs H-7629BL Fabric Storage Location: ThreeBigDogs, Inc." at bounding box center [198, 144] width 5 height 5
select select "10713546"
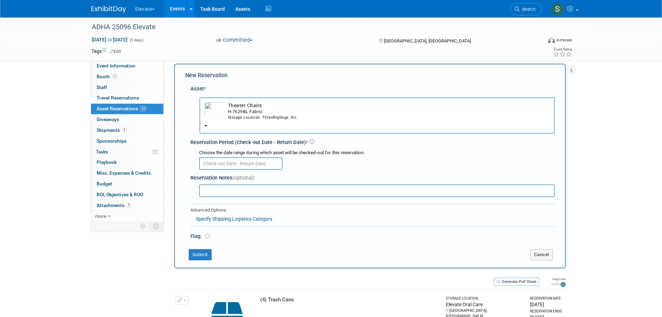
click at [246, 163] on input "text" at bounding box center [240, 163] width 83 height 13
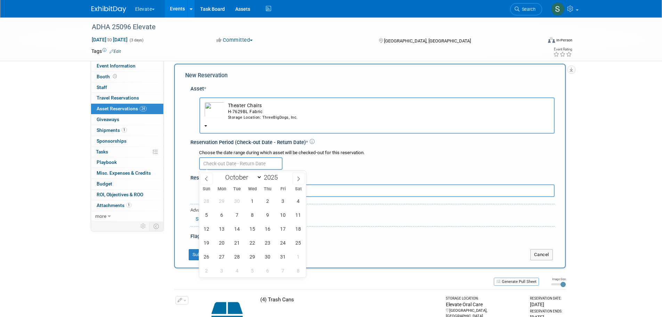
click at [206, 174] on span at bounding box center [206, 178] width 13 height 12
select select "8"
click at [280, 231] on span "19" at bounding box center [283, 229] width 14 height 14
type input "Sep 19, 2025"
click at [280, 231] on span "19" at bounding box center [283, 229] width 14 height 14
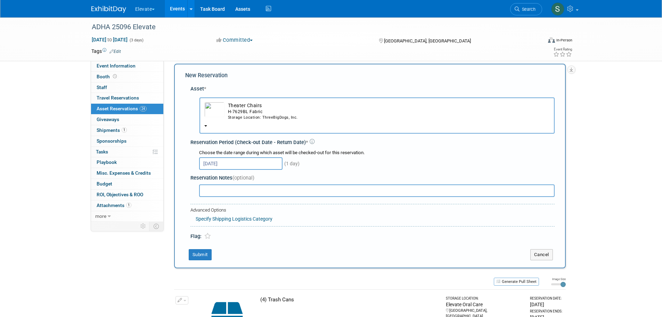
click at [297, 187] on input "text" at bounding box center [377, 190] width 356 height 13
type input "ALL"
click at [202, 257] on button "Submit" at bounding box center [200, 254] width 23 height 11
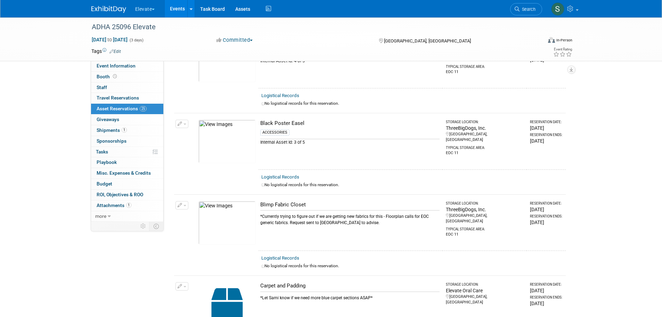
scroll to position [385, 0]
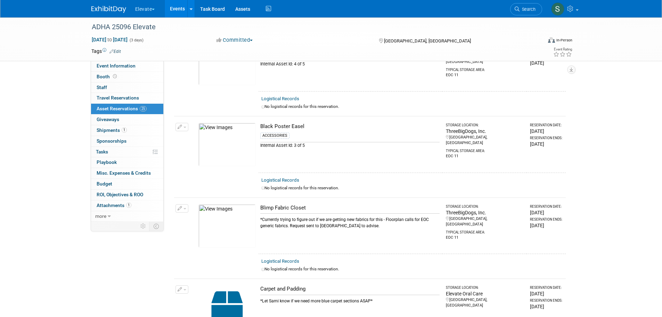
click at [184, 209] on button "button" at bounding box center [182, 208] width 13 height 8
click at [189, 217] on button "Change Reservation" at bounding box center [208, 219] width 59 height 9
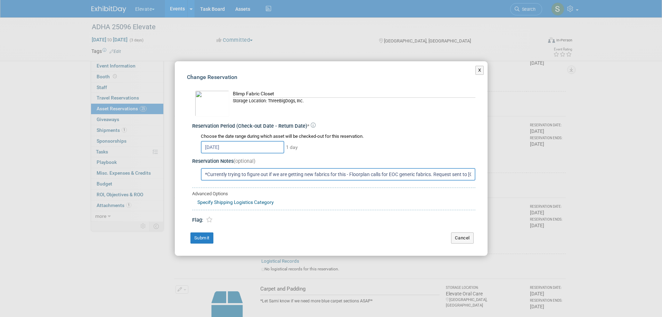
scroll to position [0, 29]
drag, startPoint x: 204, startPoint y: 174, endPoint x: 510, endPoint y: 169, distance: 306.4
click at [510, 169] on div "X Change Reservation * Sep 19, 2025" at bounding box center [331, 158] width 662 height 317
type input "*Plain Elevate Oral Care Fabric - Newest*"
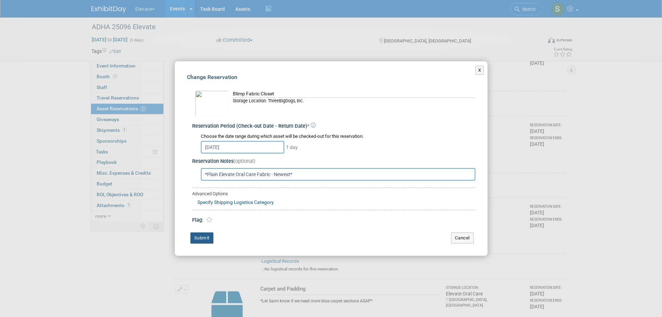
click at [199, 236] on button "Submit" at bounding box center [202, 237] width 23 height 11
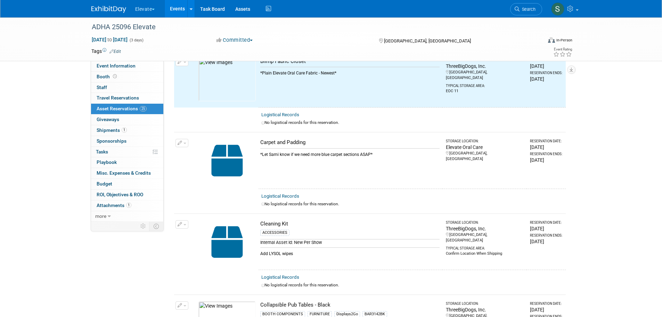
scroll to position [606, 0]
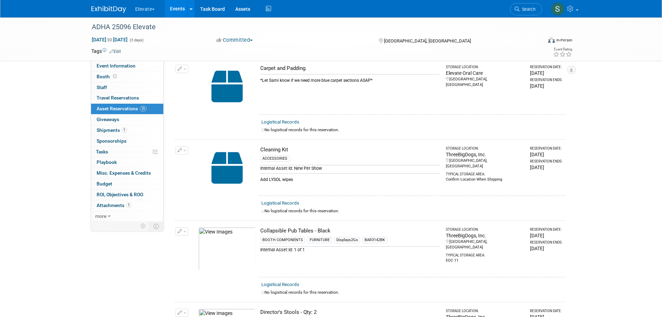
click at [186, 70] on button "button" at bounding box center [182, 69] width 13 height 8
click at [188, 77] on button "Change Reservation" at bounding box center [208, 79] width 59 height 9
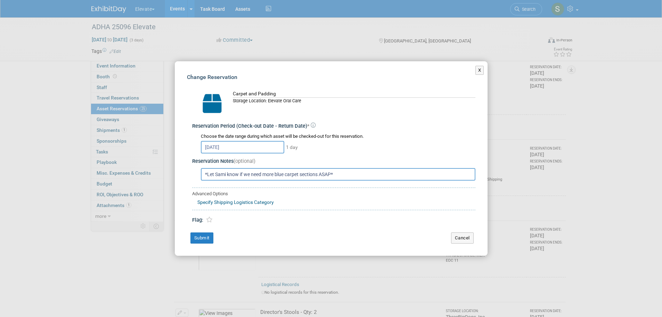
drag, startPoint x: 355, startPoint y: 175, endPoint x: 155, endPoint y: 182, distance: 199.7
click at [155, 182] on div "X Change Reservation * Sep 19, 2025" at bounding box center [331, 158] width 662 height 317
type input "*Ordered Carpet - Waiting to come in*"
click at [210, 236] on button "Submit" at bounding box center [202, 237] width 23 height 11
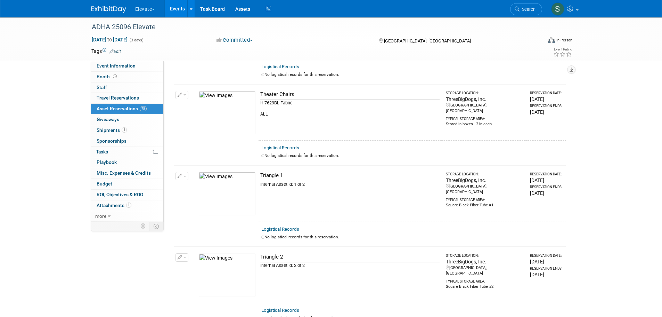
scroll to position [1649, 0]
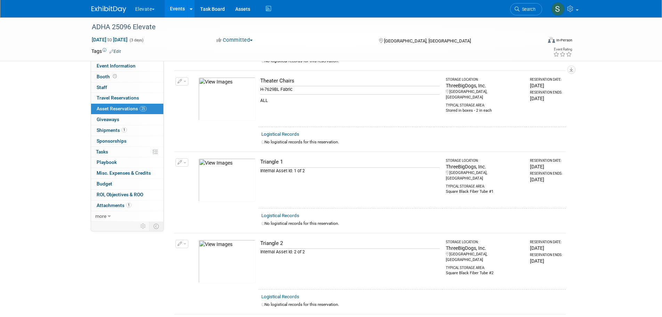
click at [121, 64] on span "Event Information" at bounding box center [116, 66] width 39 height 6
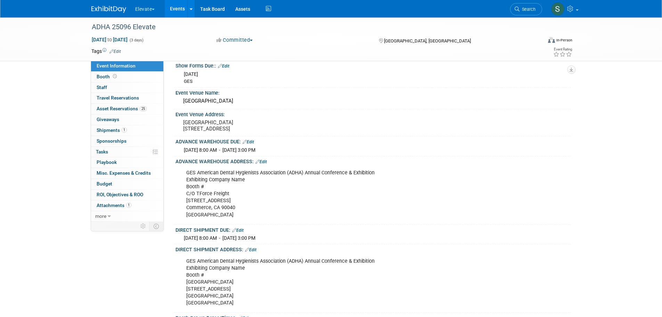
scroll to position [58, 0]
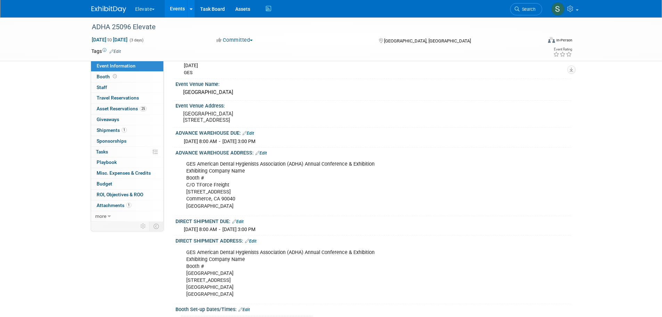
click at [200, 198] on div "GES American Dental Hygienists Association (ADHA) Annual Conference & Exhibitio…" at bounding box center [338, 185] width 313 height 56
click at [266, 155] on link "Edit" at bounding box center [261, 153] width 11 height 5
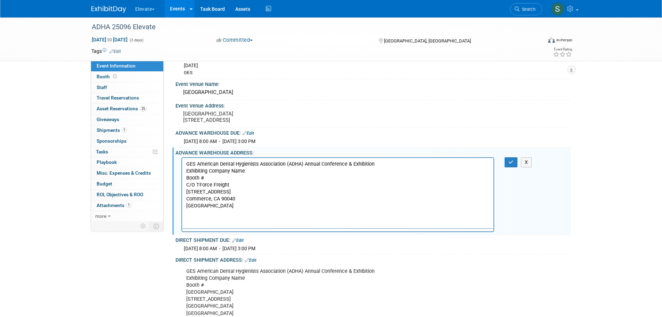
scroll to position [0, 0]
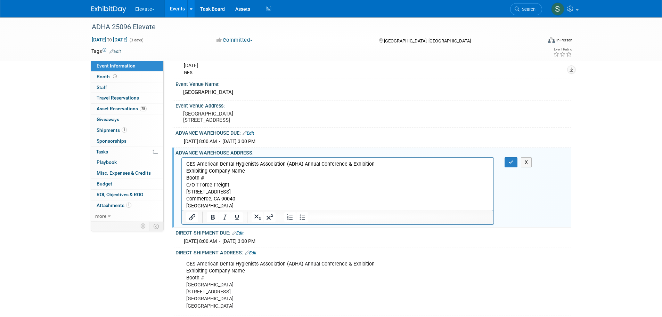
drag, startPoint x: 185, startPoint y: 164, endPoint x: 264, endPoint y: 206, distance: 88.7
click at [264, 206] on body "GES American Dental Hygienists Association (ADHA) Annual Conference & Exhibitio…" at bounding box center [338, 184] width 305 height 49
copy p "GES American Dental Hygienists Association (ADHA) Annual Conference & Exhibitio…"
click at [105, 77] on span "Booth" at bounding box center [108, 77] width 22 height 6
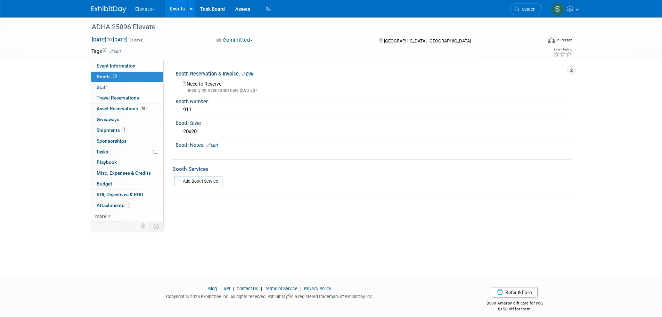
click at [111, 66] on span "Event Information" at bounding box center [116, 66] width 39 height 6
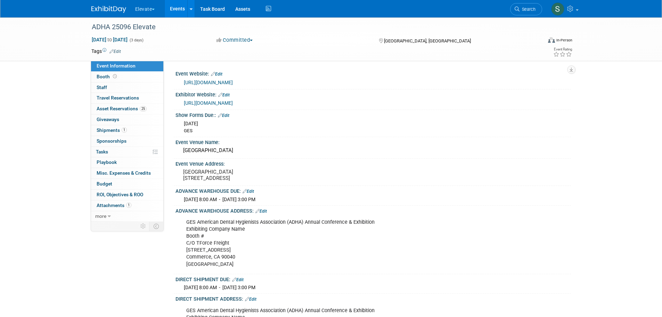
click at [109, 105] on link "25 Asset Reservations 25" at bounding box center [127, 109] width 72 height 10
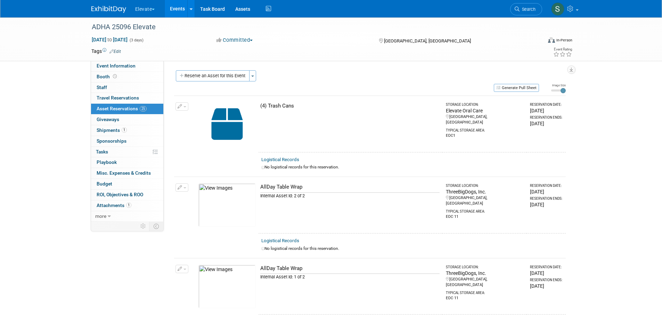
click at [525, 86] on button "Generate Pull Sheet" at bounding box center [516, 88] width 45 height 8
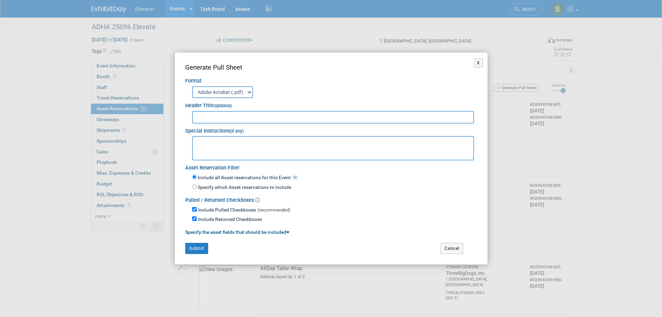
click at [270, 115] on input "text" at bounding box center [333, 117] width 282 height 13
type input "ADHA Elevate 2025 - 25096"
paste textarea "GES American Dental Hygienists Association (ADHA) Annual Conference & Exhibitio…"
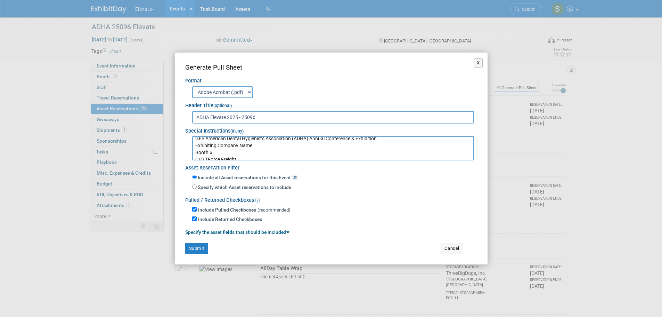
click at [229, 151] on textarea "GES American Dental Hygienists Association (ADHA) Annual Conference & Exhibitio…" at bounding box center [333, 148] width 282 height 24
type textarea "GES American Dental Hygienists Association (ADHA) Annual Conference & Exhibitio…"
click at [187, 248] on button "Submit" at bounding box center [196, 248] width 23 height 11
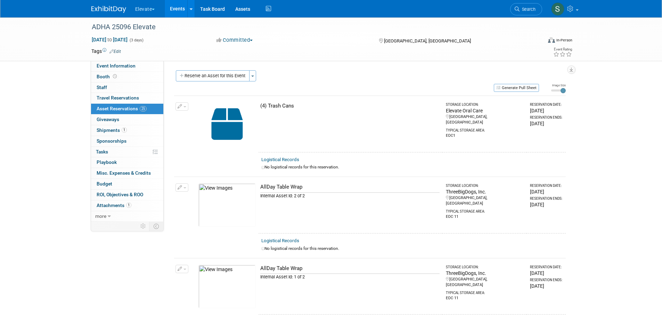
click at [139, 5] on button "Elevate" at bounding box center [149, 7] width 29 height 15
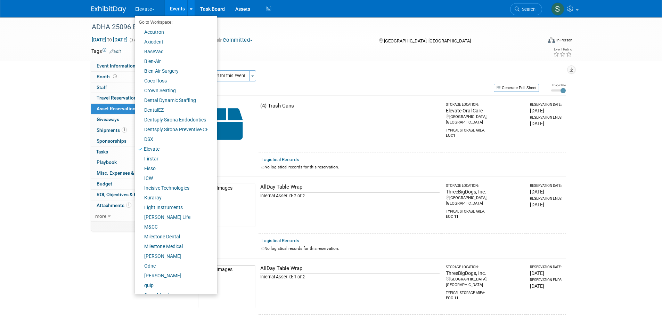
scroll to position [39, 0]
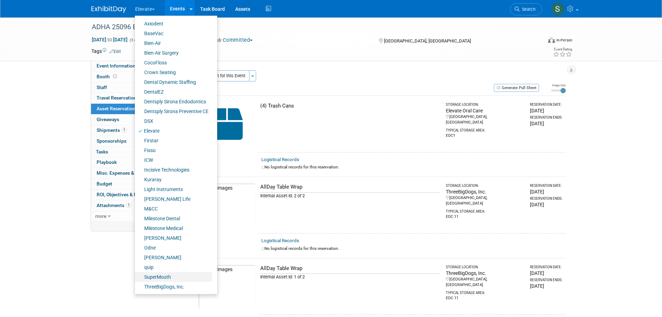
click at [158, 274] on link "SuperMouth" at bounding box center [173, 277] width 77 height 10
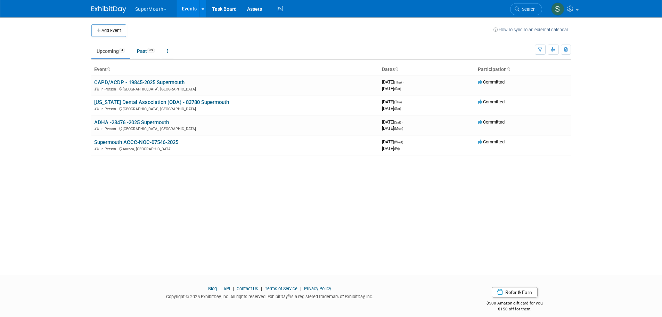
click at [123, 121] on link "ADHA -28476 -2025 Supermouth" at bounding box center [131, 122] width 75 height 6
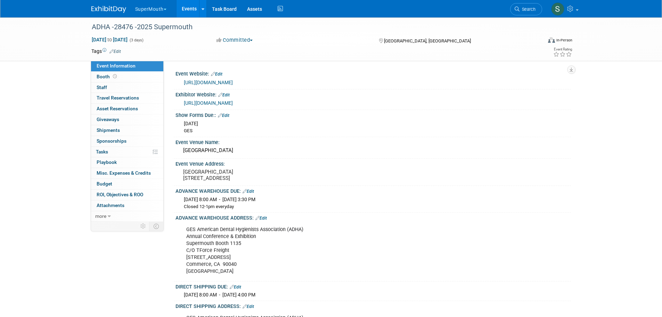
click at [122, 107] on span "Asset Reservations 0" at bounding box center [117, 109] width 41 height 6
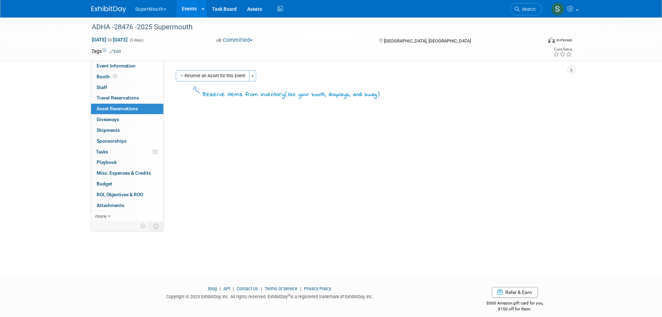
click at [256, 78] on button "Toggle Dropdown" at bounding box center [252, 75] width 7 height 11
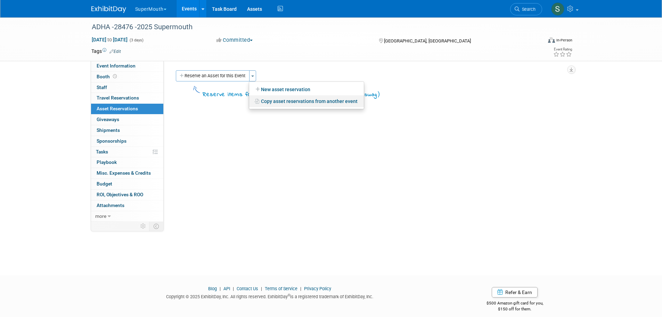
click at [270, 101] on link "Copy asset reservations from another event" at bounding box center [306, 101] width 115 height 12
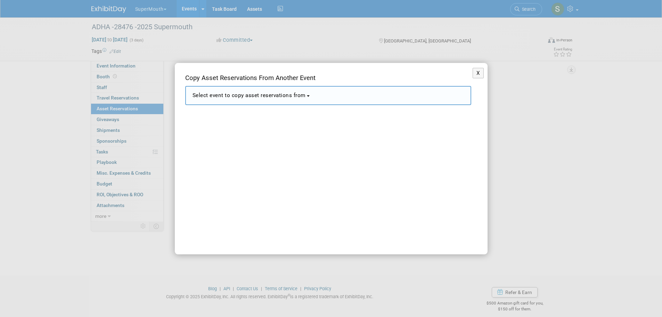
click at [270, 101] on button "Select event to copy asset reservations from" at bounding box center [328, 95] width 286 height 19
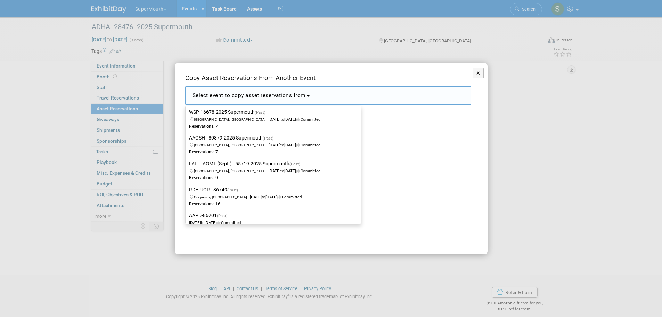
scroll to position [104, 0]
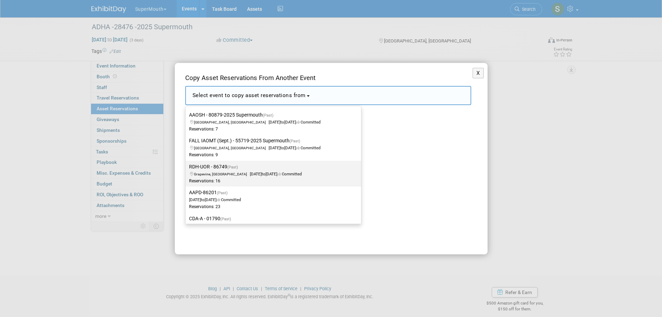
click at [261, 173] on span "Grapevine, TX Jul 18, 2025 to Jul 20, 2025 Committed" at bounding box center [245, 170] width 113 height 12
click at [187, 169] on input "RDH-UOR - 86749 (Past) Grapevine, TX Jul 18, 2025 to Jul 20, 2025 Committed Res…" at bounding box center [184, 166] width 5 height 5
select select "11143952"
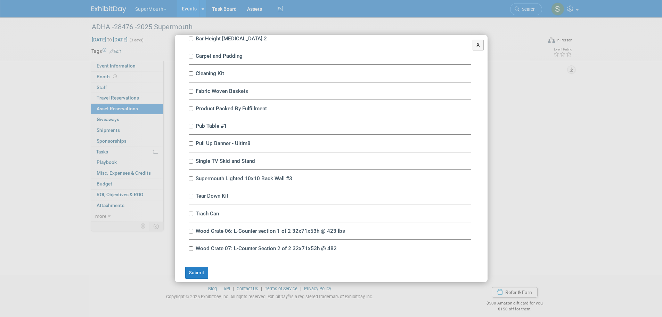
scroll to position [139, 0]
click at [190, 247] on input "Wood Crate 07: L-Counter Section 2 of 2 32x71x53h @ 482" at bounding box center [191, 247] width 5 height 5
checkbox input "true"
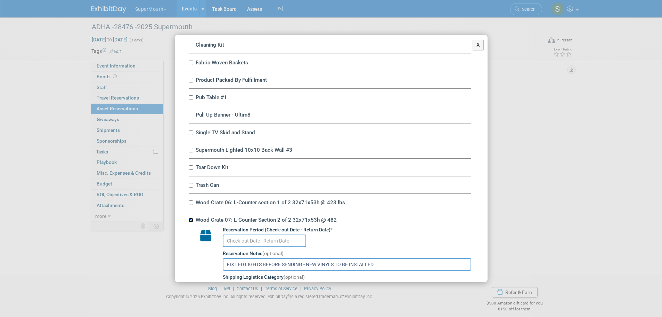
scroll to position [215, 0]
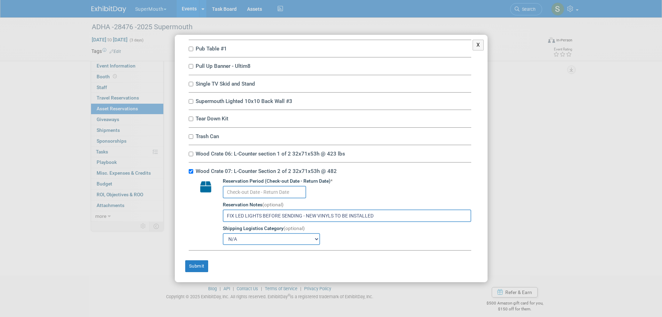
click at [264, 192] on input "text" at bounding box center [264, 192] width 83 height 13
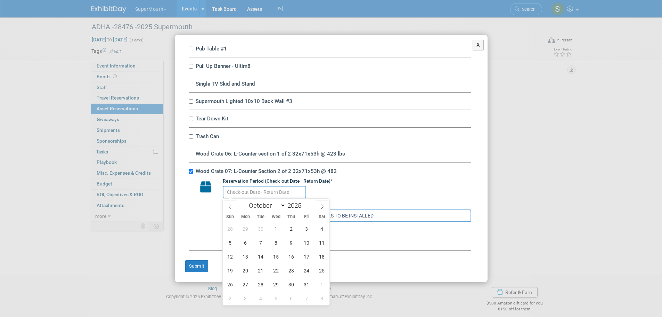
click at [228, 206] on icon at bounding box center [230, 206] width 5 height 5
select select "8"
click at [306, 256] on span "19" at bounding box center [307, 257] width 14 height 14
type input "Sep 19, 2025"
click at [306, 256] on span "19" at bounding box center [307, 257] width 14 height 14
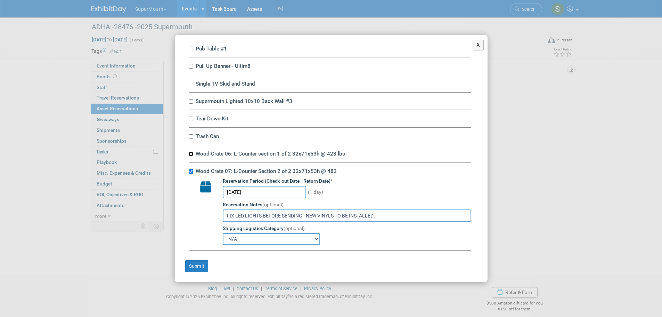
click at [189, 153] on input "Wood Crate 06: L-Counter section 1 of 2 32x71x53h @ 423 lbs" at bounding box center [191, 154] width 5 height 5
checkbox input "true"
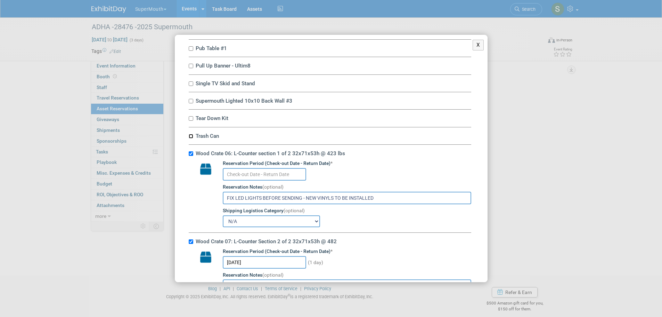
click at [191, 137] on input "Trash Can" at bounding box center [191, 136] width 5 height 5
checkbox input "true"
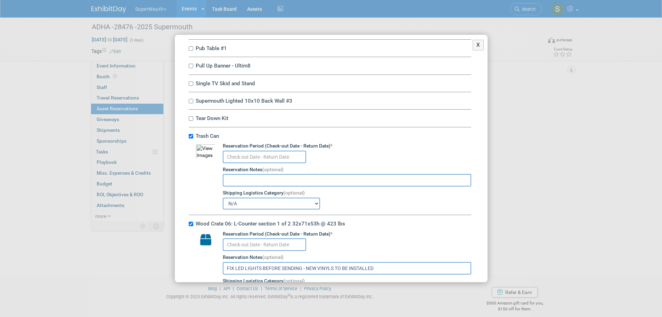
click at [192, 116] on div "Tear Down Kit Reservation Period (Check-out Date - Return Date) * Reservation N…" at bounding box center [330, 118] width 283 height 17
drag, startPoint x: 191, startPoint y: 121, endPoint x: 193, endPoint y: 117, distance: 4.4
click at [193, 117] on div "Tear Down Kit Reservation Period (Check-out Date - Return Date) * Reservation N…" at bounding box center [330, 118] width 283 height 17
click at [193, 117] on input "Tear Down Kit" at bounding box center [191, 118] width 5 height 5
checkbox input "true"
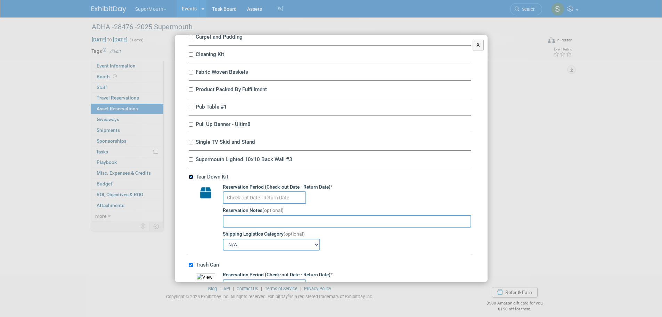
scroll to position [146, 0]
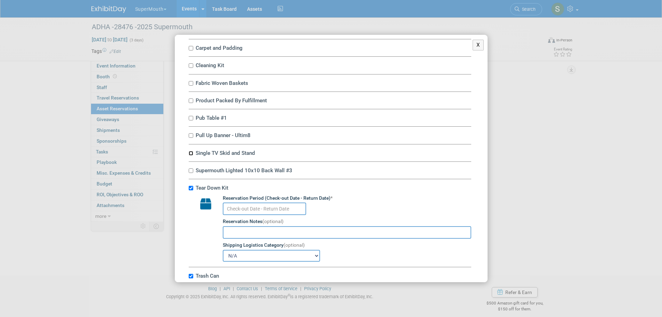
click at [190, 155] on input "Single TV Skid and Stand" at bounding box center [191, 153] width 5 height 5
checkbox input "true"
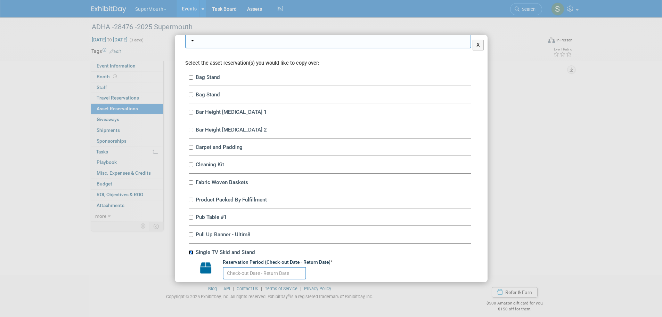
scroll to position [46, 0]
click at [192, 201] on input "Product Packed By Fulfillment" at bounding box center [191, 200] width 5 height 5
checkbox input "true"
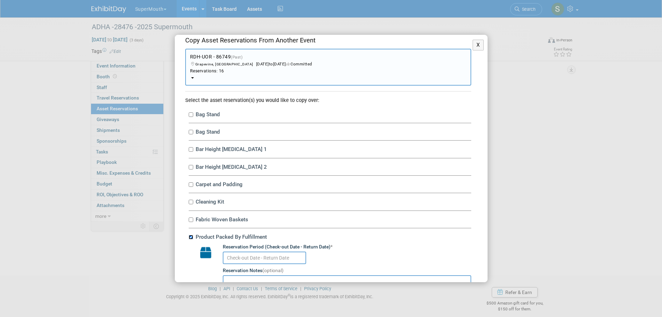
scroll to position [0, 0]
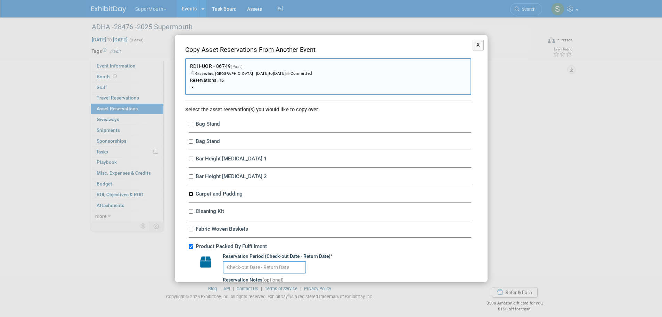
click at [190, 193] on input "Carpet and Padding" at bounding box center [191, 194] width 5 height 5
checkbox input "true"
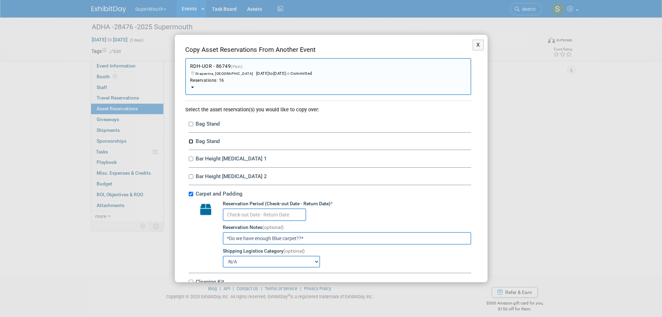
click at [192, 140] on input "Bag Stand" at bounding box center [191, 141] width 5 height 5
checkbox input "true"
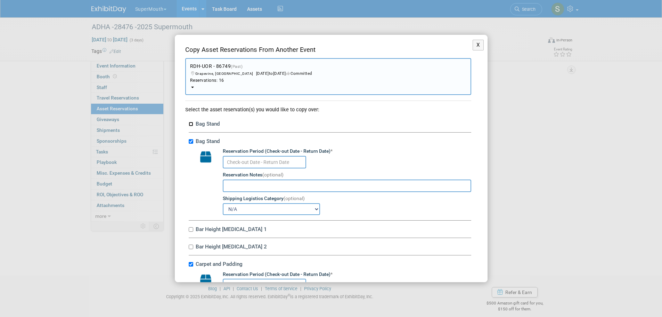
click at [191, 123] on input "Bag Stand" at bounding box center [191, 124] width 5 height 5
checkbox input "true"
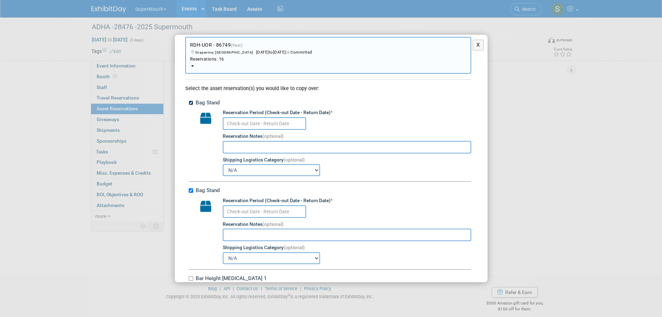
scroll to position [23, 0]
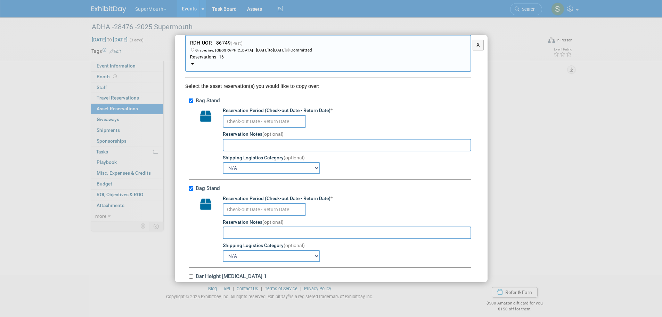
click at [286, 120] on input "text" at bounding box center [264, 121] width 83 height 13
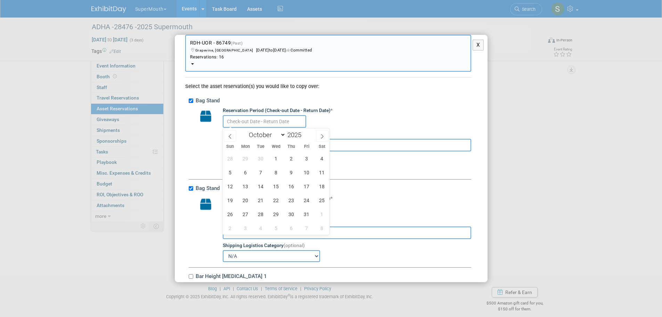
click at [232, 134] on icon at bounding box center [230, 136] width 5 height 5
select select "8"
click at [305, 185] on span "19" at bounding box center [307, 186] width 14 height 14
type input "Sep 19, 2025"
click at [305, 185] on span "19" at bounding box center [307, 186] width 14 height 14
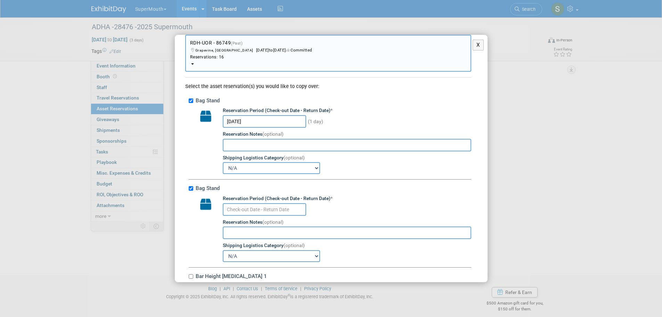
click at [259, 208] on input "text" at bounding box center [264, 209] width 83 height 13
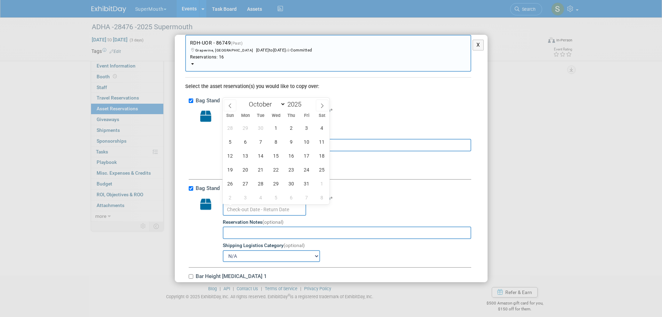
click at [232, 107] on icon at bounding box center [230, 105] width 5 height 5
select select "8"
click at [307, 158] on span "19" at bounding box center [307, 156] width 14 height 14
type input "Sep 19, 2025"
click at [307, 158] on span "19" at bounding box center [307, 156] width 14 height 14
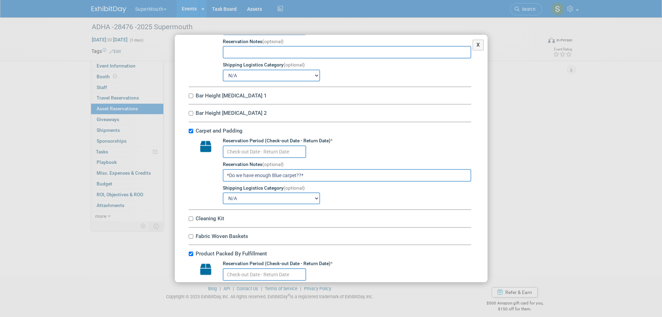
scroll to position [209, 0]
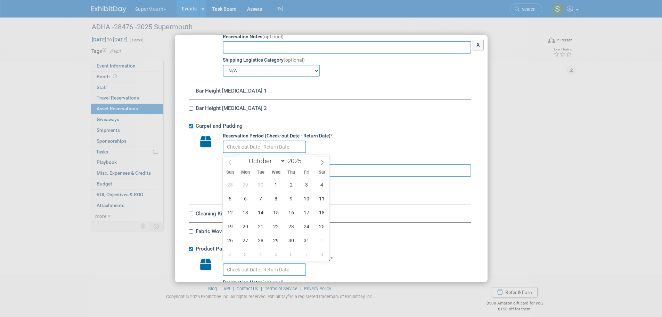
click at [271, 147] on input "text" at bounding box center [264, 146] width 83 height 13
click at [231, 160] on icon at bounding box center [230, 162] width 5 height 5
select select "8"
click at [305, 213] on span "19" at bounding box center [307, 213] width 14 height 14
type input "Sep 19, 2025"
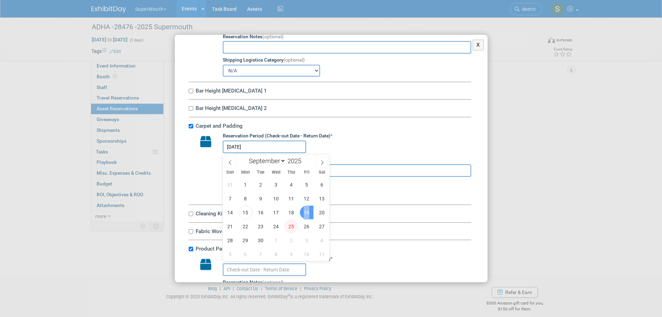
click at [305, 213] on span "19" at bounding box center [307, 213] width 14 height 14
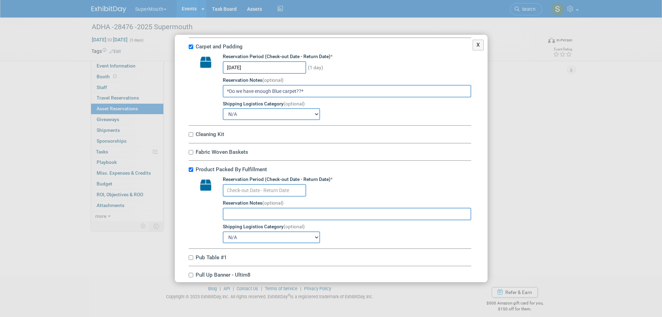
scroll to position [290, 0]
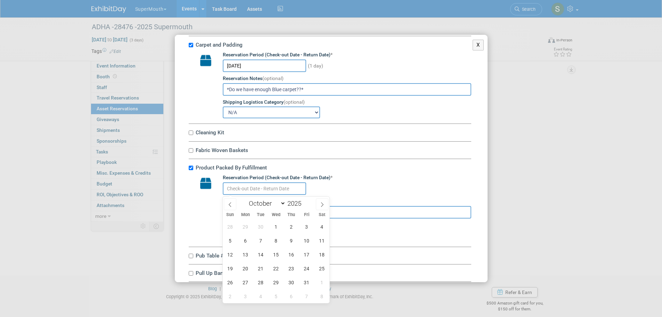
click at [260, 190] on input "text" at bounding box center [264, 188] width 83 height 13
click at [232, 202] on icon at bounding box center [230, 204] width 5 height 5
select select "8"
click at [307, 255] on span "19" at bounding box center [307, 255] width 14 height 14
type input "Sep 19, 2025"
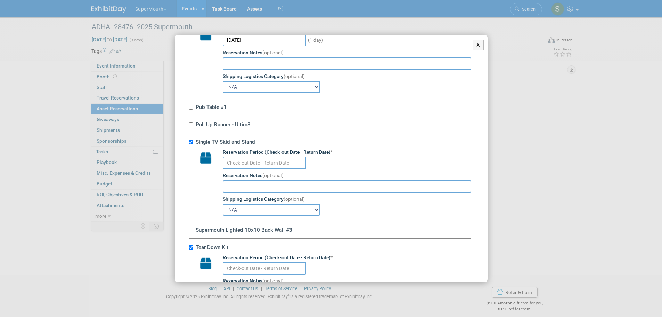
scroll to position [452, 0]
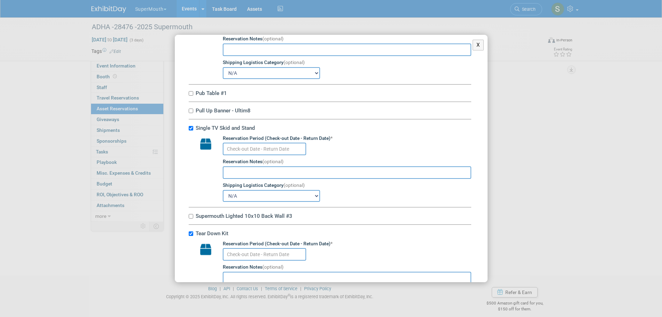
click at [263, 149] on input "text" at bounding box center [264, 149] width 83 height 13
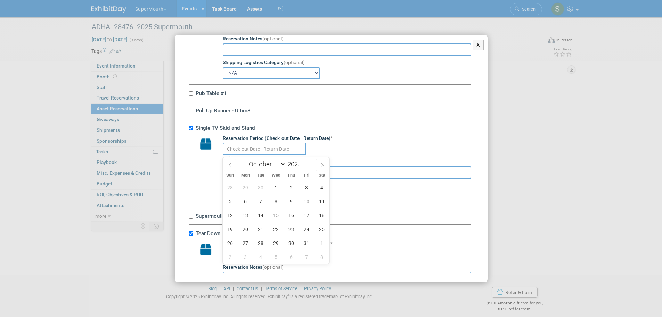
click at [235, 162] on span at bounding box center [230, 165] width 13 height 12
select select "8"
click at [305, 214] on span "19" at bounding box center [307, 215] width 14 height 14
type input "Sep 19, 2025"
click at [305, 214] on span "19" at bounding box center [307, 215] width 14 height 14
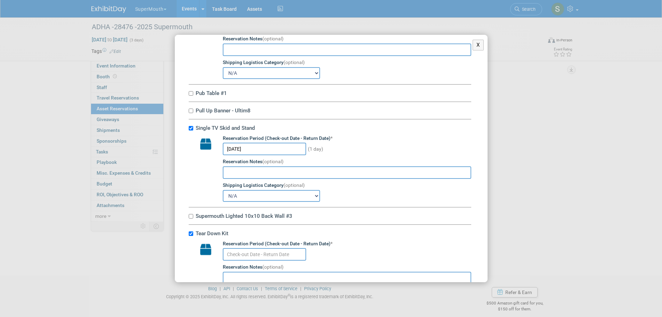
click at [247, 176] on input "text" at bounding box center [347, 172] width 249 height 13
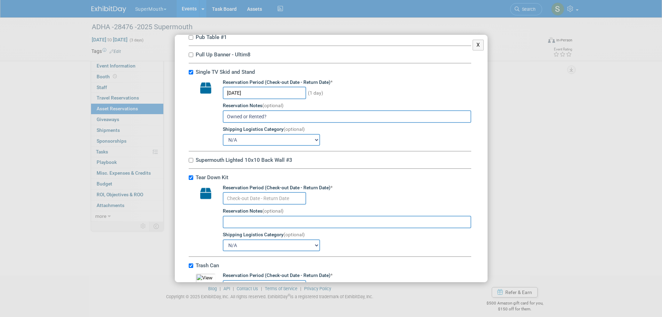
scroll to position [522, 0]
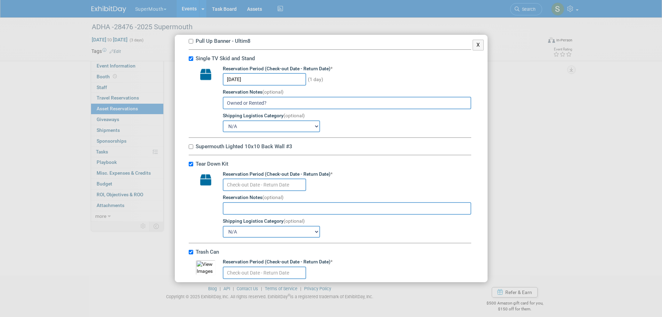
type input "Owned or Rented?"
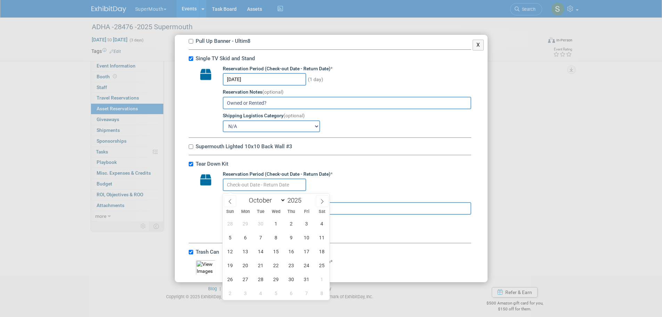
click at [267, 186] on input "text" at bounding box center [264, 184] width 83 height 13
click at [231, 198] on span at bounding box center [230, 201] width 13 height 12
select select "8"
click at [305, 251] on span "19" at bounding box center [307, 251] width 14 height 14
type input "Sep 19, 2025"
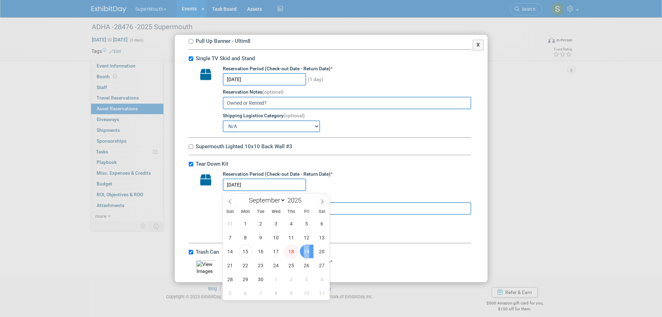
click at [305, 251] on span "19" at bounding box center [307, 251] width 14 height 14
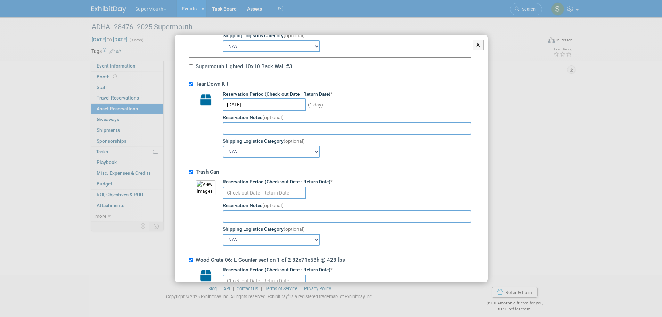
scroll to position [626, 0]
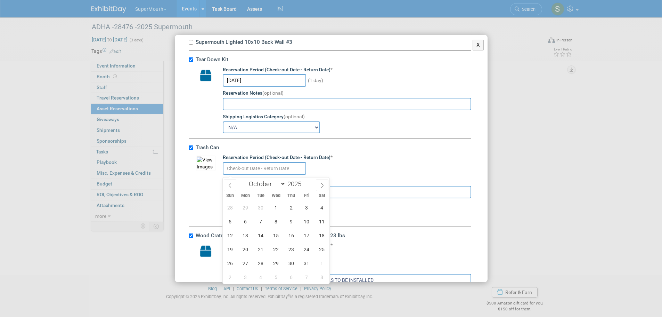
click at [277, 168] on input "text" at bounding box center [264, 168] width 83 height 13
click at [234, 187] on span at bounding box center [230, 185] width 13 height 12
select select "8"
click at [308, 234] on span "19" at bounding box center [307, 235] width 14 height 14
type input "Sep 19, 2025"
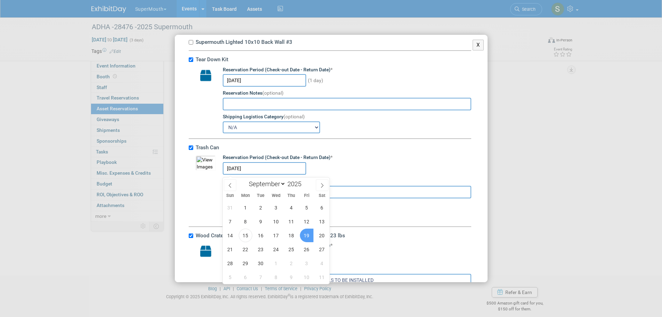
click at [308, 234] on span "19" at bounding box center [307, 235] width 14 height 14
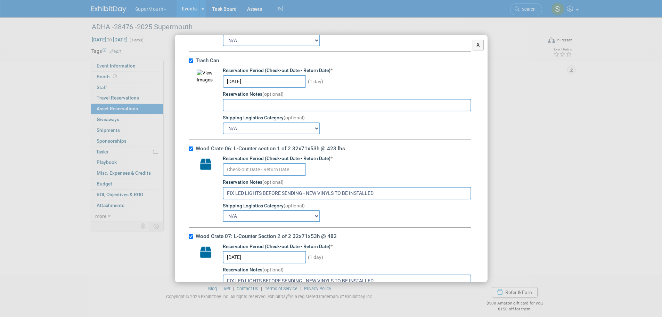
scroll to position [730, 0]
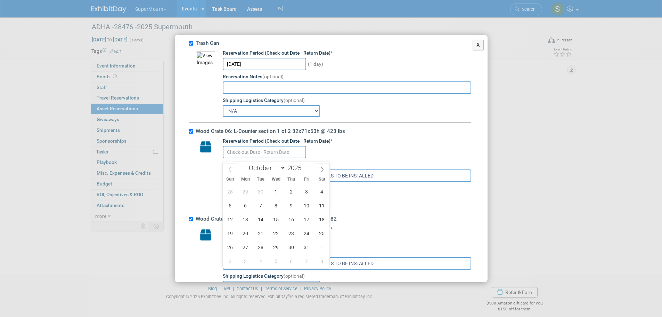
click at [263, 155] on input "text" at bounding box center [264, 152] width 83 height 13
click at [231, 172] on span at bounding box center [230, 169] width 13 height 12
select select "8"
click at [309, 217] on span "19" at bounding box center [307, 219] width 14 height 14
type input "Sep 19, 2025"
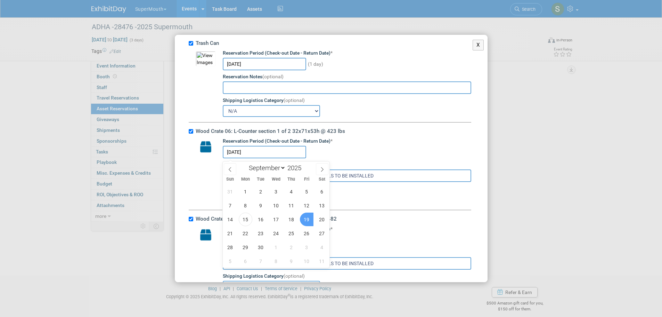
click at [309, 217] on span "19" at bounding box center [307, 219] width 14 height 14
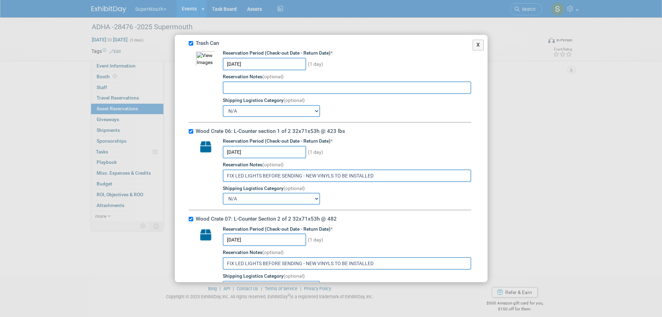
scroll to position [781, 0]
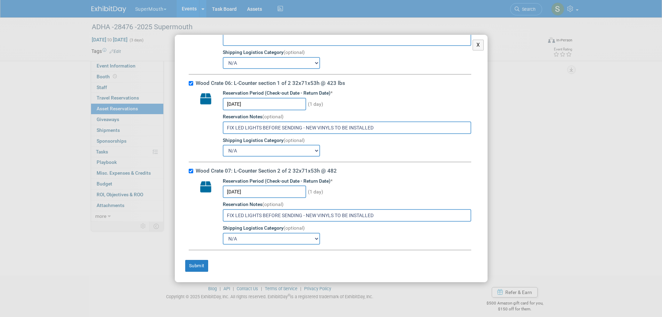
drag, startPoint x: 387, startPoint y: 218, endPoint x: 134, endPoint y: 212, distance: 253.2
click at [135, 212] on div "X Copy Asset Reservations From Another Event <span style='font-size: 1.1em;'>Se…" at bounding box center [331, 158] width 662 height 317
drag, startPoint x: 395, startPoint y: 126, endPoint x: 150, endPoint y: 153, distance: 246.0
click at [156, 151] on div "X Copy Asset Reservations From Another Event <span style='font-size: 1.1em;'>Se…" at bounding box center [331, 158] width 662 height 317
click at [188, 258] on div "Submit" at bounding box center [204, 261] width 49 height 22
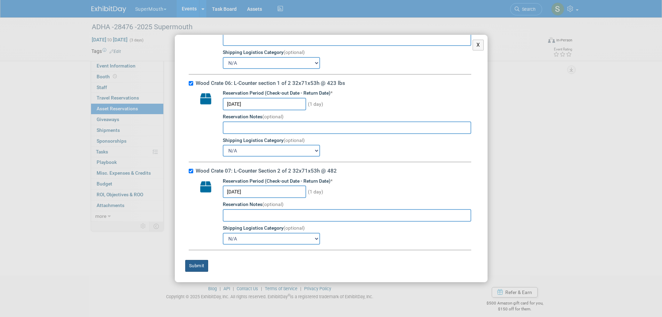
click at [191, 263] on button "Submit" at bounding box center [196, 266] width 23 height 12
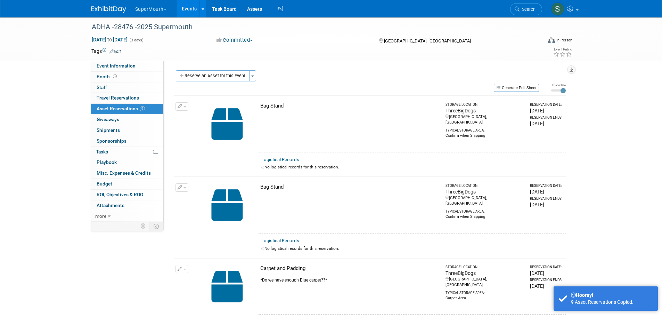
click at [215, 79] on button "Reserve an Asset for this Event" at bounding box center [213, 75] width 74 height 11
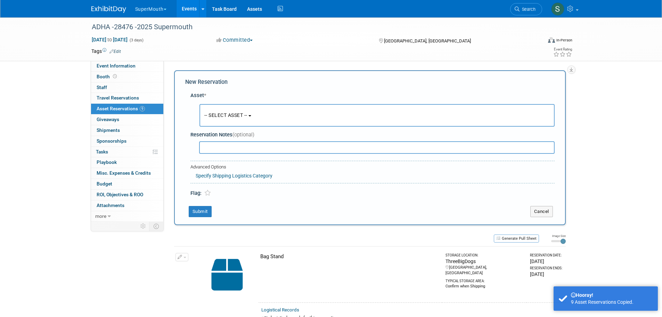
scroll to position [7, 0]
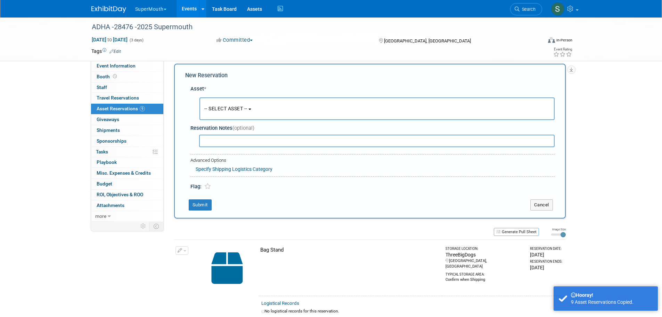
click at [231, 107] on span "-- SELECT ASSET --" at bounding box center [225, 109] width 43 height 6
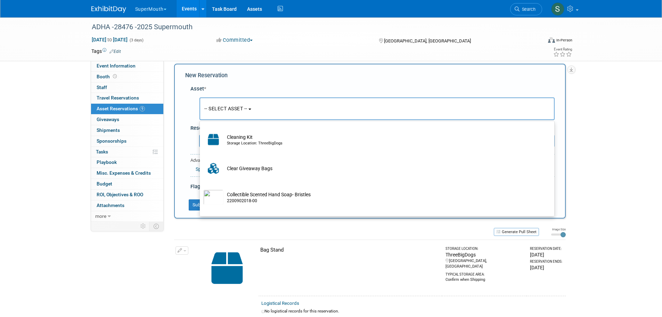
scroll to position [788, 0]
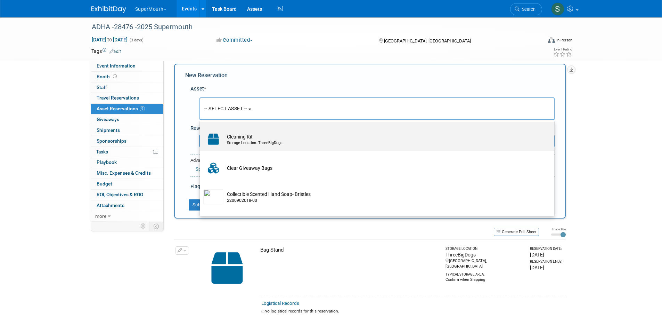
click at [291, 147] on td "Cleaning Kit Storage Location: ThreeBigDogs" at bounding box center [382, 138] width 317 height 15
click at [201, 130] on input "Cleaning Kit Storage Location: ThreeBigDogs" at bounding box center [198, 128] width 5 height 5
select select "10714212"
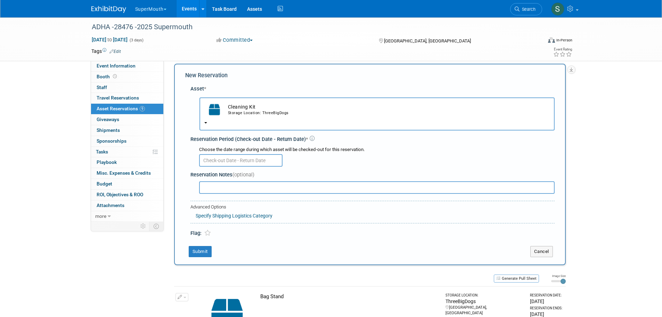
click at [246, 160] on input "text" at bounding box center [240, 160] width 83 height 13
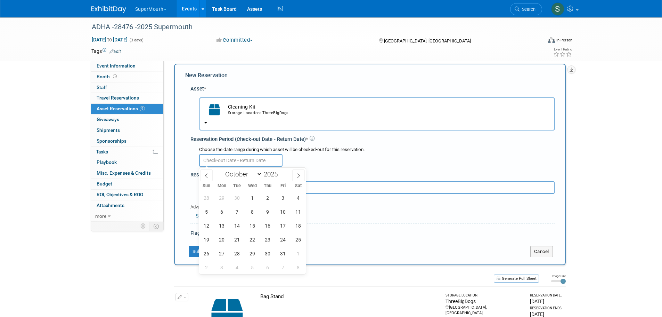
click at [208, 172] on span at bounding box center [206, 175] width 13 height 12
select select "8"
click at [285, 227] on span "19" at bounding box center [283, 226] width 14 height 14
type input "Sep 19, 2025"
click at [285, 227] on span "19" at bounding box center [283, 226] width 14 height 14
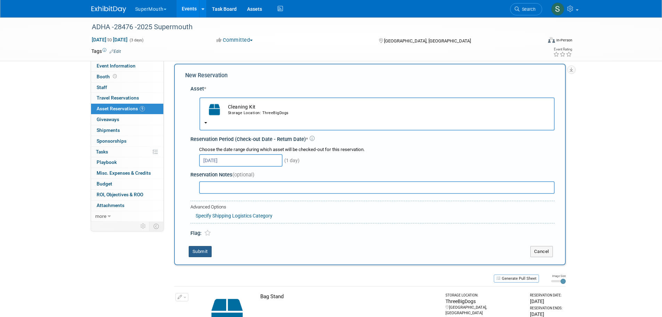
click at [195, 253] on button "Submit" at bounding box center [200, 251] width 23 height 11
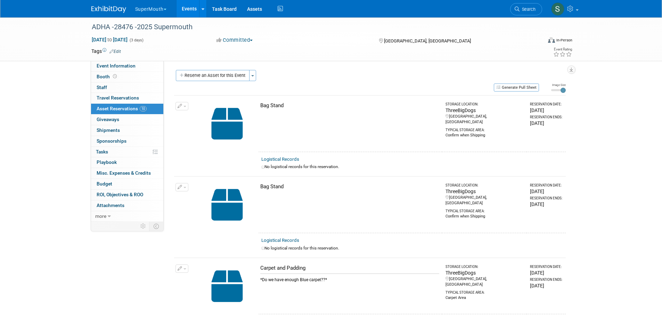
scroll to position [0, 0]
click at [234, 75] on button "Reserve an Asset for this Event" at bounding box center [213, 75] width 74 height 11
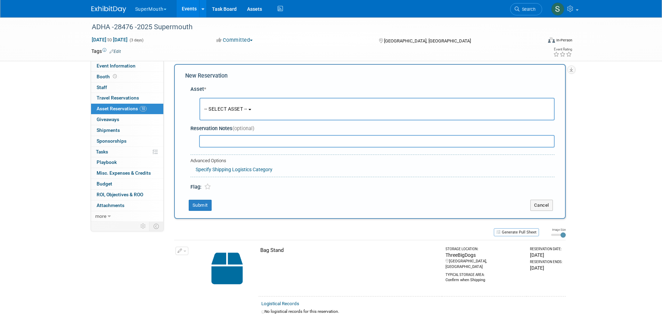
scroll to position [7, 0]
click at [244, 108] on span "-- SELECT ASSET --" at bounding box center [225, 109] width 43 height 6
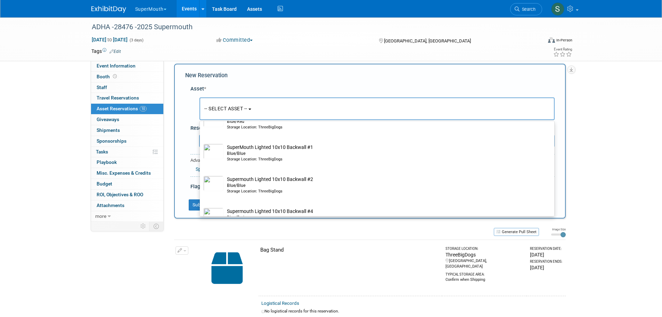
scroll to position [5054, 0]
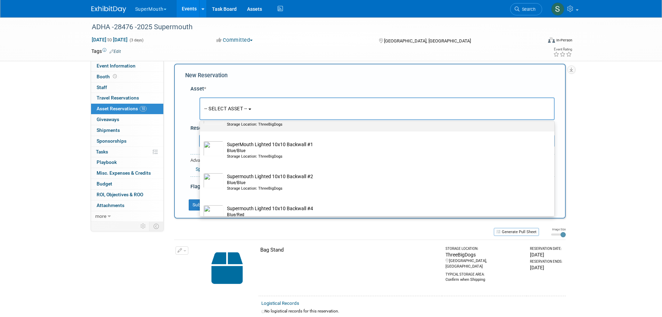
click at [336, 127] on div "Storage Location: ThreeBigDogs" at bounding box center [384, 125] width 314 height 6
click at [201, 108] on input "Supermouth Lighted 10x10 Back Wall #3 Blue/Red Storage Location: ThreeBigDogs" at bounding box center [198, 105] width 5 height 5
select select "10717682"
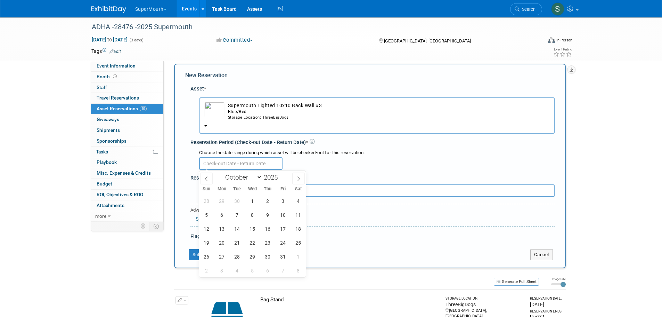
click at [238, 167] on input "text" at bounding box center [240, 163] width 83 height 13
click at [206, 176] on icon at bounding box center [206, 178] width 5 height 5
select select "8"
click at [281, 231] on span "19" at bounding box center [283, 229] width 14 height 14
type input "Sep 19, 2025"
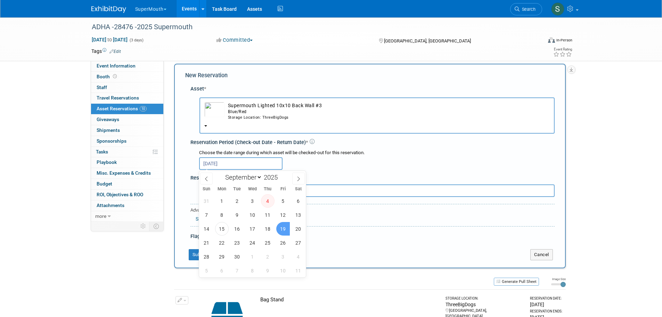
click at [281, 231] on span "19" at bounding box center [283, 229] width 14 height 14
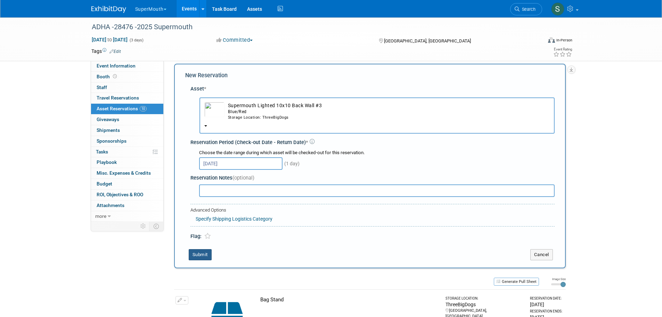
click at [192, 253] on button "Submit" at bounding box center [200, 254] width 23 height 11
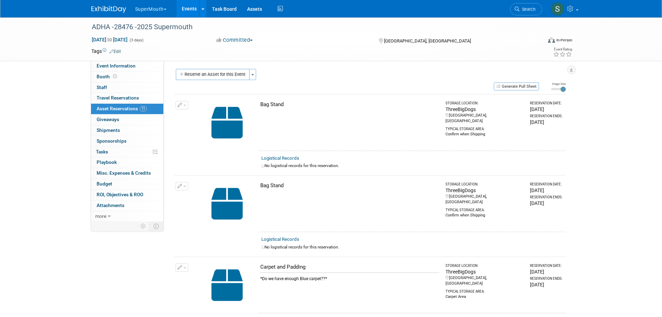
scroll to position [0, 0]
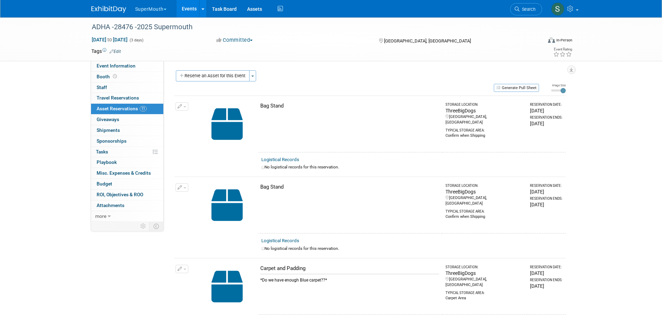
click at [227, 74] on button "Reserve an Asset for this Event" at bounding box center [213, 75] width 74 height 11
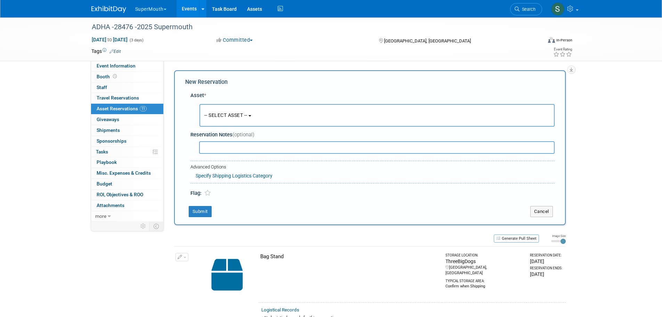
scroll to position [7, 0]
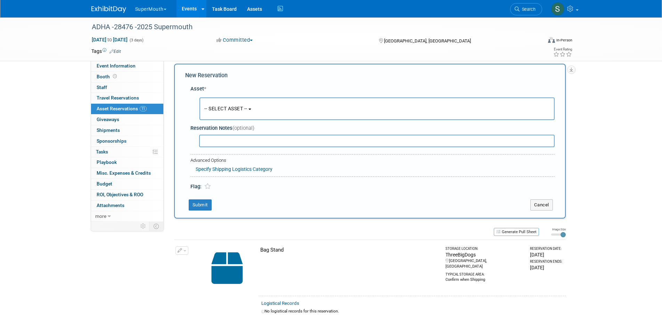
click at [232, 106] on span "-- SELECT ASSET --" at bounding box center [225, 109] width 43 height 6
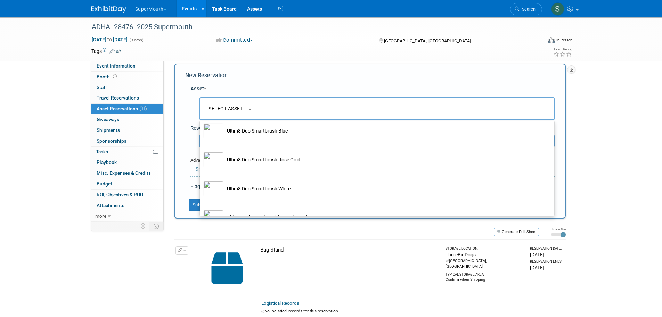
scroll to position [6065, 0]
click at [331, 110] on div "Storage Location: ThreeBigDogs" at bounding box center [384, 108] width 314 height 6
click at [201, 95] on input "Ultim8 Counter Displays - KEEP SEPERATE FROM PRODUCTS Storage Location: ThreeBi…" at bounding box center [198, 93] width 5 height 5
select select "10728544"
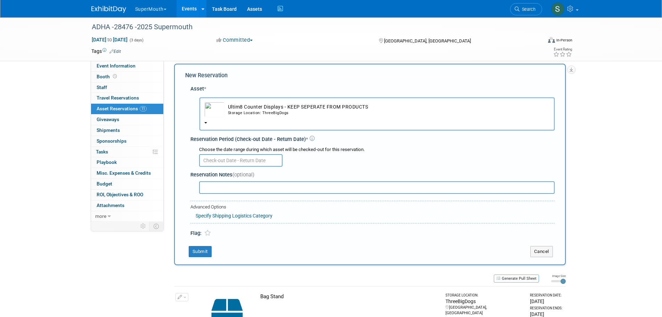
click at [239, 160] on input "text" at bounding box center [240, 160] width 83 height 13
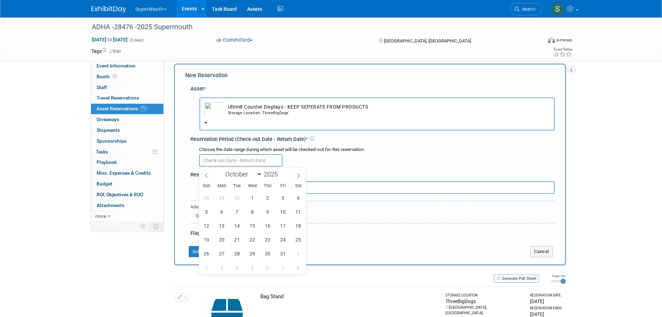
click at [205, 175] on icon at bounding box center [206, 175] width 2 height 5
select select "8"
click at [284, 228] on span "19" at bounding box center [283, 226] width 14 height 14
type input "Sep 19, 2025"
click at [284, 228] on span "19" at bounding box center [283, 226] width 14 height 14
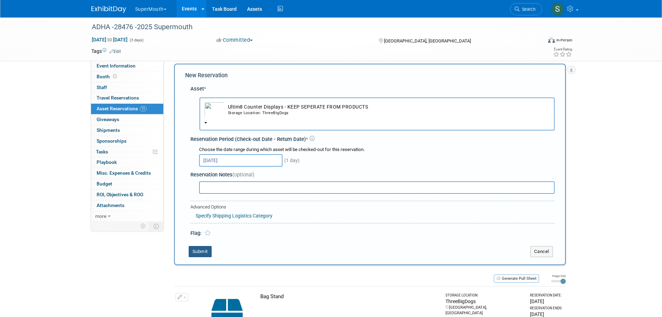
click at [200, 251] on button "Submit" at bounding box center [200, 251] width 23 height 11
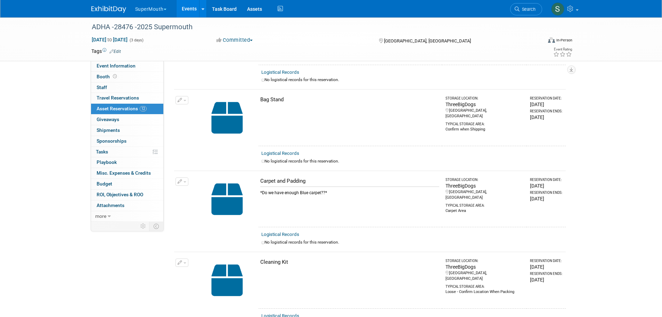
scroll to position [0, 0]
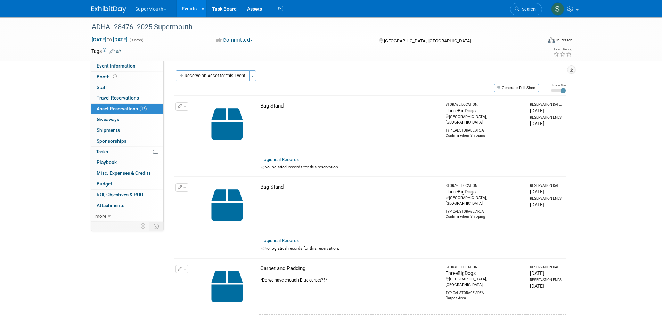
click at [236, 74] on button "Reserve an Asset for this Event" at bounding box center [213, 75] width 74 height 11
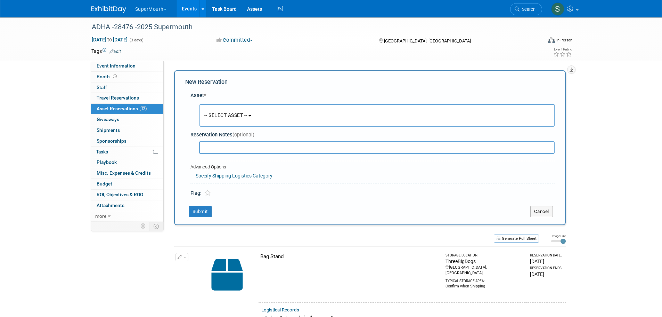
scroll to position [7, 0]
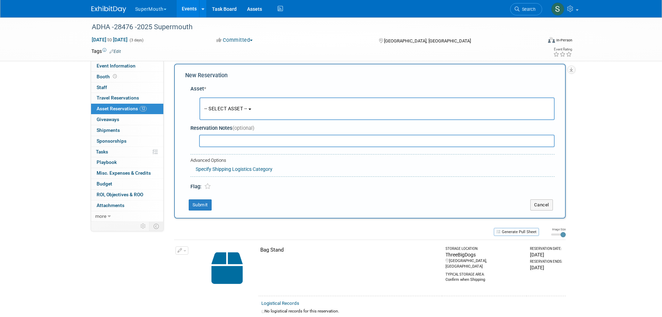
click at [240, 110] on span "-- SELECT ASSET --" at bounding box center [225, 109] width 43 height 6
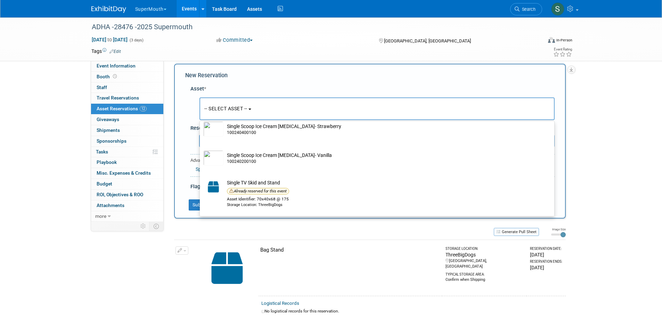
scroll to position [4335, 0]
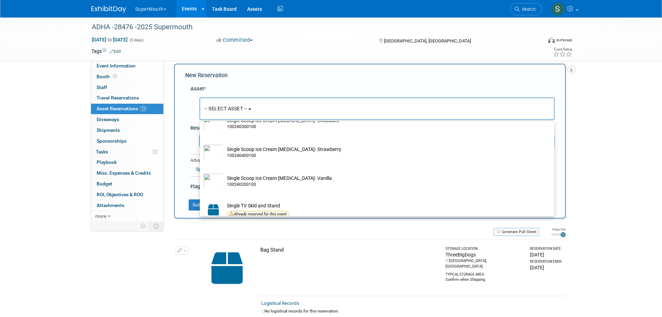
click at [251, 102] on td "Show Support Kit Storage Location: ThreeBigDogs" at bounding box center [382, 94] width 317 height 15
click at [201, 86] on input "Show Support Kit Storage Location: ThreeBigDogs" at bounding box center [198, 83] width 5 height 5
select select "10714214"
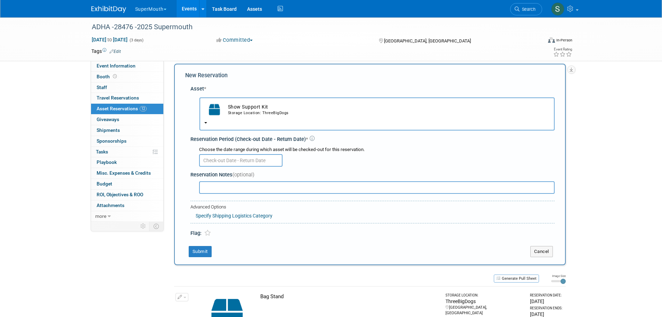
click at [242, 163] on input "text" at bounding box center [240, 160] width 83 height 13
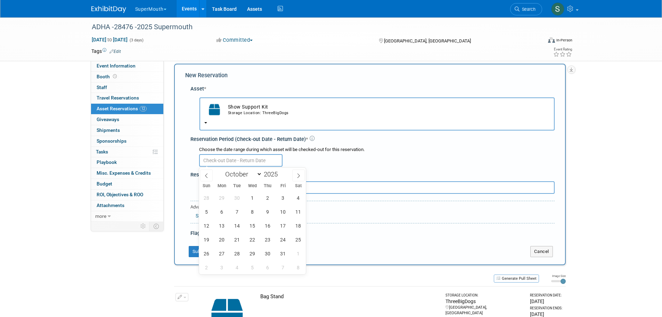
click at [208, 173] on icon at bounding box center [206, 175] width 5 height 5
select select "8"
click at [277, 222] on span "19" at bounding box center [283, 226] width 14 height 14
type input "Sep 19, 2025"
click at [277, 222] on span "19" at bounding box center [283, 226] width 14 height 14
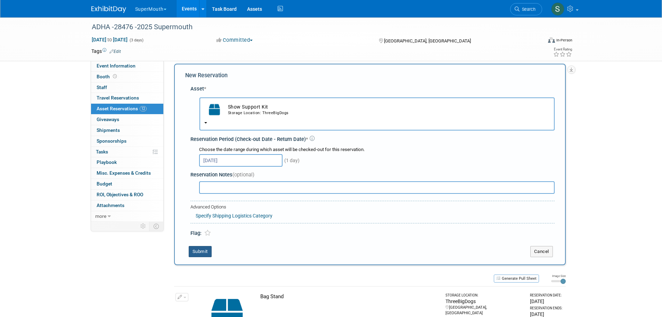
click at [206, 249] on button "Submit" at bounding box center [200, 251] width 23 height 11
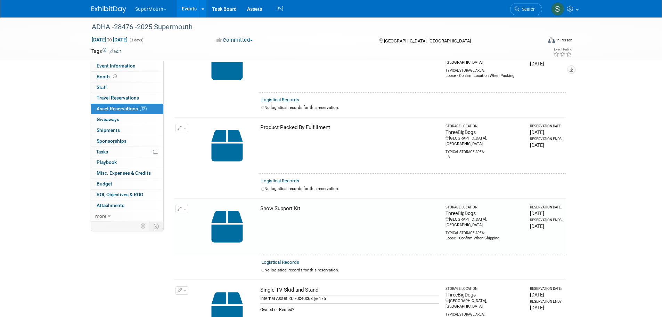
scroll to position [413, 0]
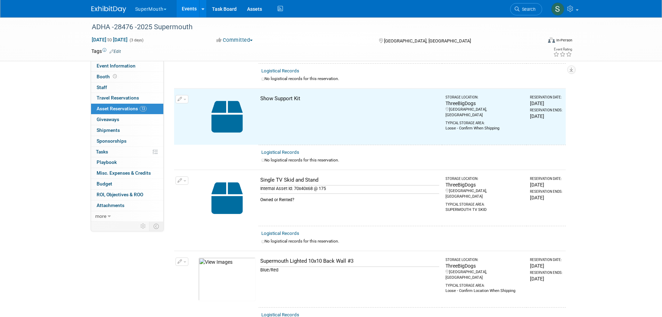
click at [124, 62] on link "Event Information" at bounding box center [127, 66] width 72 height 10
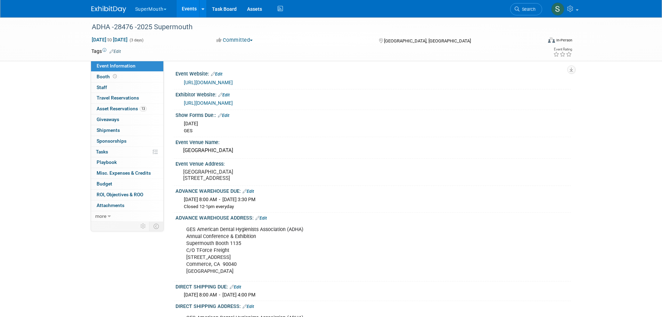
click at [216, 250] on div "GES American Dental Hygienists Association (ADHA) Annual Conference & Exhibitio…" at bounding box center [338, 251] width 313 height 56
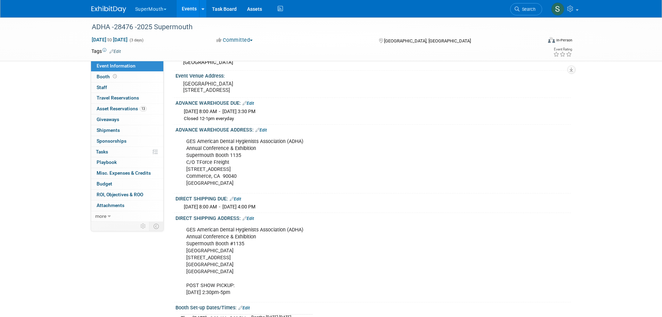
scroll to position [93, 0]
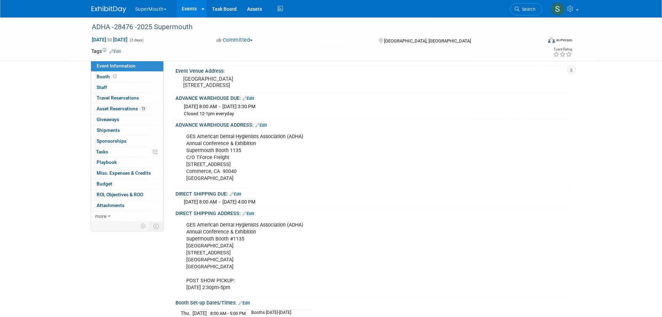
drag, startPoint x: 186, startPoint y: 147, endPoint x: 249, endPoint y: 190, distance: 76.3
click at [249, 186] on div "GES American Dental Hygienists Association (ADHA) Annual Conference & Exhibitio…" at bounding box center [338, 158] width 313 height 56
copy div "GES American Dental Hygienists Association (ADHA) Annual Conference & Exhibitio…"
click at [118, 111] on span "Asset Reservations 13" at bounding box center [122, 109] width 50 height 6
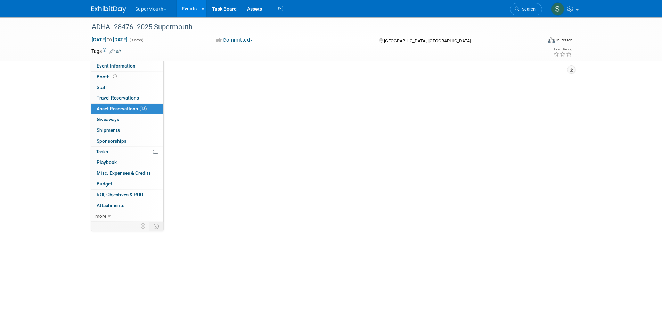
scroll to position [0, 0]
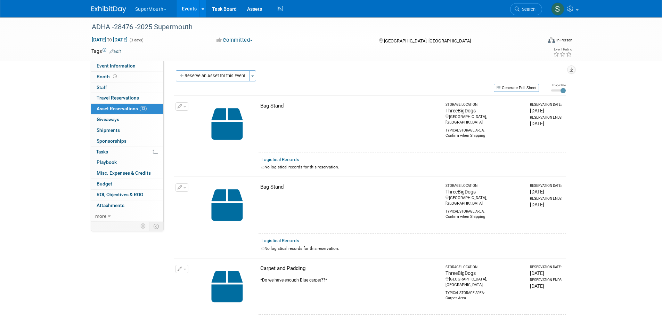
click at [526, 89] on button "Generate Pull Sheet" at bounding box center [516, 88] width 45 height 8
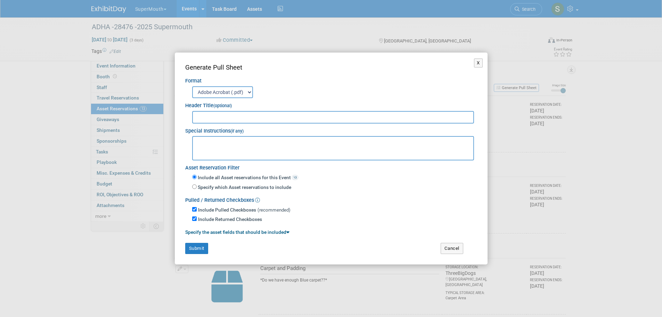
click at [235, 118] on input "text" at bounding box center [333, 117] width 282 height 13
type input "Supermouth ADHA 2025 - 28476"
paste textarea "GES American Dental Hygienists Association (ADHA) Annual Conference & Exhibitio…"
type textarea "GES American Dental Hygienists Association (ADHA) Annual Conference & Exhibitio…"
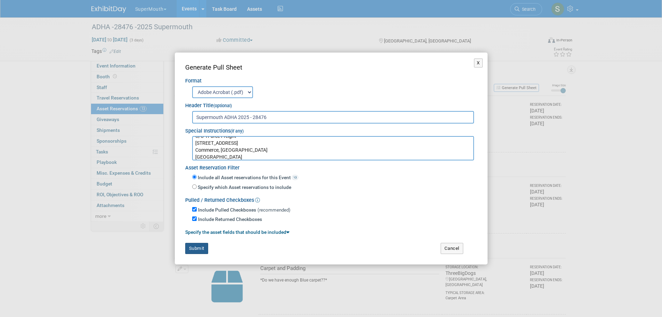
click at [196, 247] on button "Submit" at bounding box center [196, 248] width 23 height 11
